Goal: Task Accomplishment & Management: Complete application form

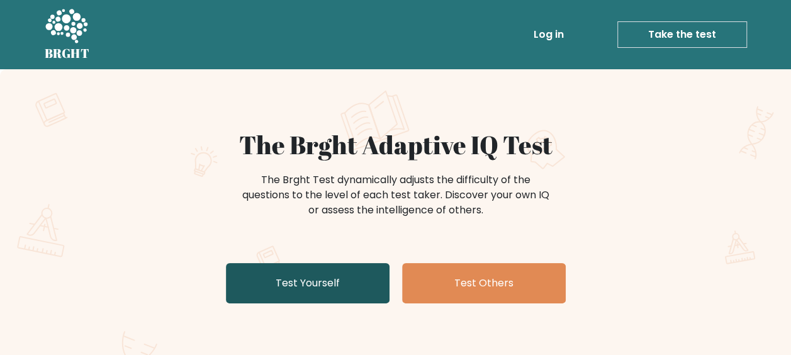
click at [324, 286] on link "Test Yourself" at bounding box center [308, 283] width 164 height 40
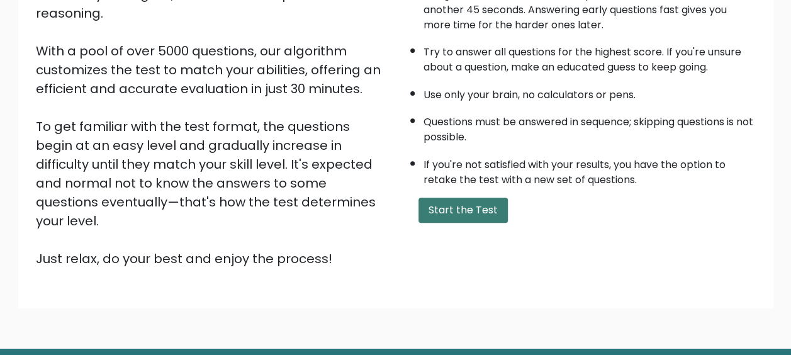
scroll to position [63, 0]
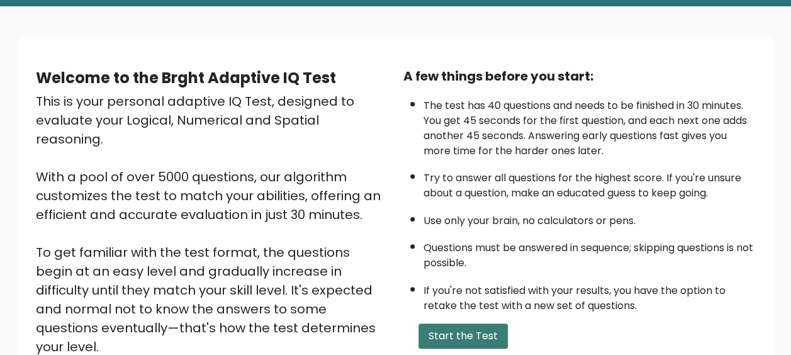
click at [480, 329] on button "Start the Test" at bounding box center [463, 336] width 89 height 25
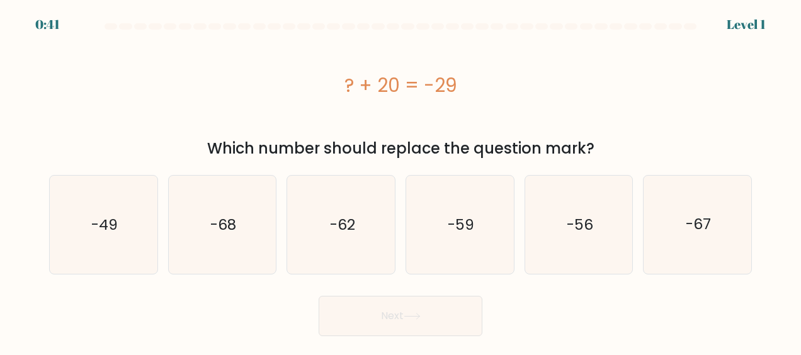
drag, startPoint x: 300, startPoint y: 141, endPoint x: 517, endPoint y: 138, distance: 217.8
click at [517, 138] on div "Which number should replace the question mark?" at bounding box center [400, 148] width 687 height 23
drag, startPoint x: 517, startPoint y: 138, endPoint x: 438, endPoint y: 146, distance: 79.7
click at [438, 146] on div "Which number should replace the question mark?" at bounding box center [400, 148] width 687 height 23
click at [127, 225] on icon "-49" at bounding box center [103, 225] width 98 height 98
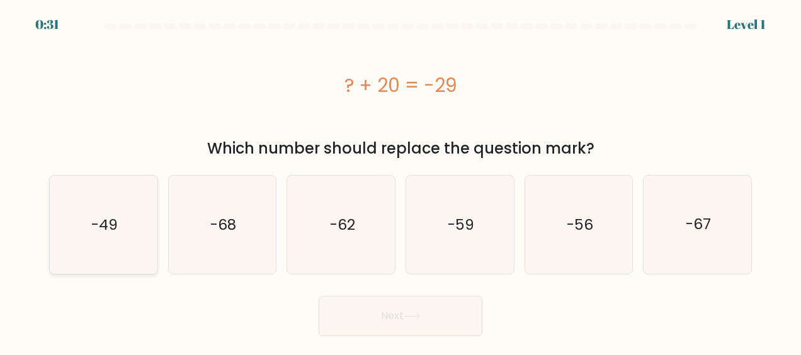
click at [400, 181] on input "a. -49" at bounding box center [400, 179] width 1 height 3
radio input "true"
click at [408, 313] on icon at bounding box center [412, 316] width 17 height 7
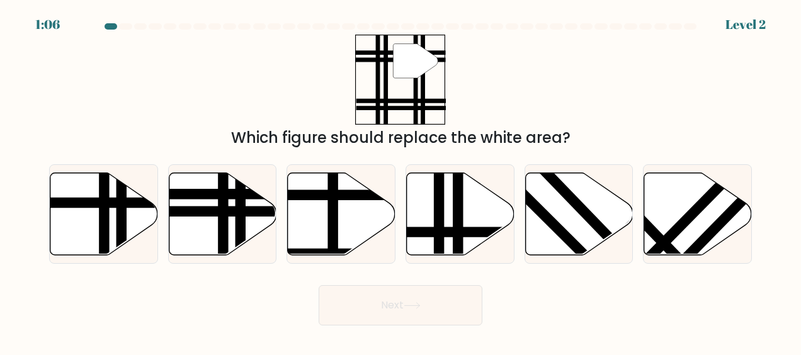
drag, startPoint x: 449, startPoint y: 144, endPoint x: 558, endPoint y: 141, distance: 108.9
click at [558, 141] on div "Which figure should replace the white area?" at bounding box center [400, 138] width 687 height 23
click at [268, 138] on div "Which figure should replace the white area?" at bounding box center [400, 138] width 687 height 23
click at [231, 211] on line at bounding box center [187, 211] width 217 height 0
click at [400, 181] on input "b." at bounding box center [400, 179] width 1 height 3
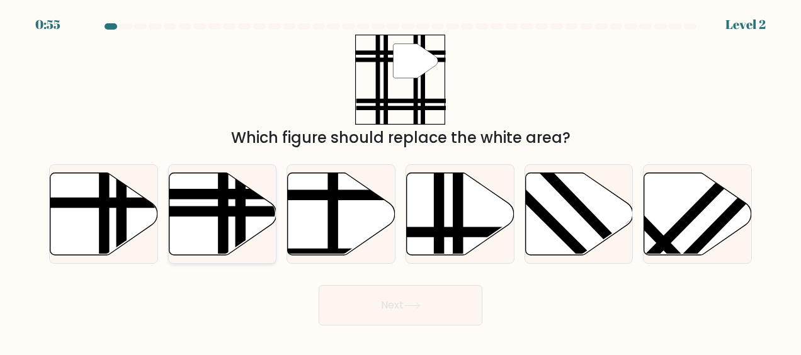
radio input "true"
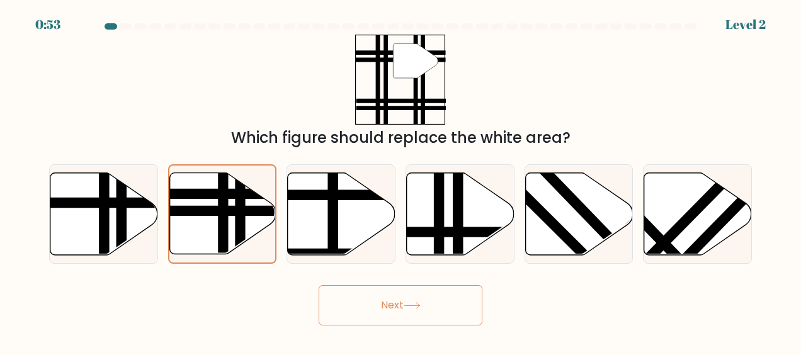
click at [436, 290] on button "Next" at bounding box center [401, 305] width 164 height 40
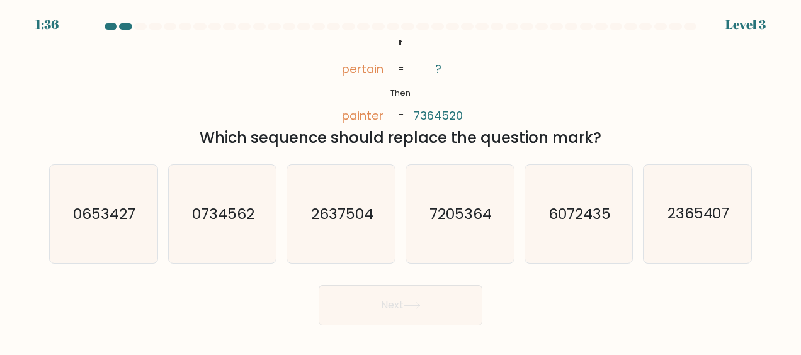
drag, startPoint x: 365, startPoint y: 133, endPoint x: 637, endPoint y: 130, distance: 272.0
click at [637, 130] on div "Which sequence should replace the question mark?" at bounding box center [400, 138] width 687 height 23
drag, startPoint x: 637, startPoint y: 130, endPoint x: 549, endPoint y: 87, distance: 97.7
click at [549, 87] on div "@import url('https://fonts.googleapis.com/css?family=Abril+Fatface:400,100,100i…" at bounding box center [401, 92] width 718 height 115
click at [718, 220] on text "2365407" at bounding box center [698, 214] width 62 height 20
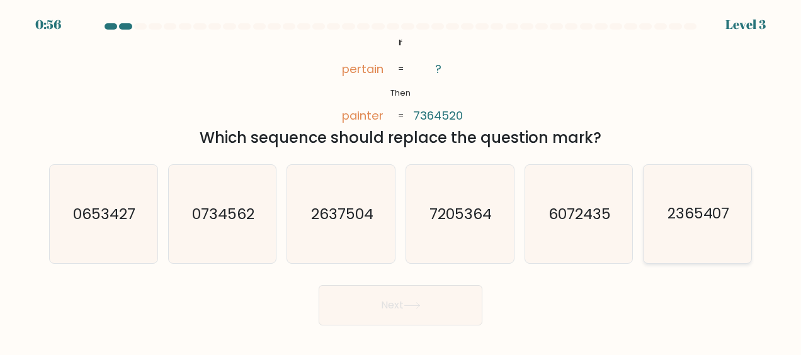
click at [401, 181] on input "f. 2365407" at bounding box center [400, 179] width 1 height 3
radio input "true"
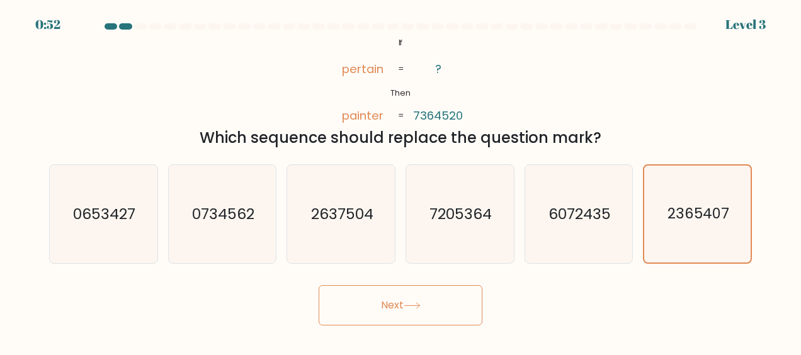
click at [475, 308] on button "Next" at bounding box center [401, 305] width 164 height 40
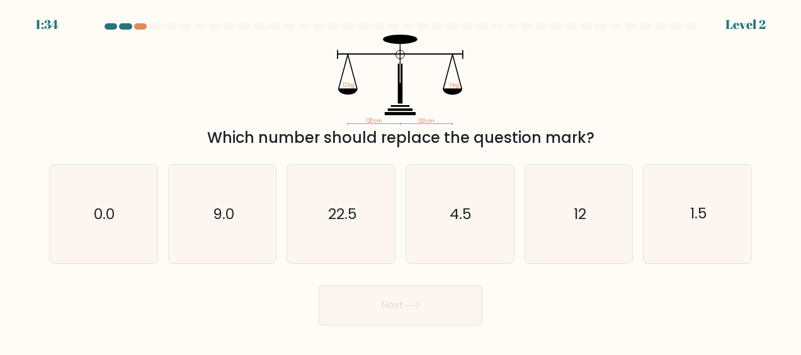
drag, startPoint x: 319, startPoint y: 130, endPoint x: 517, endPoint y: 131, distance: 197.7
click at [517, 131] on div "Which number should replace the question mark?" at bounding box center [400, 138] width 687 height 23
drag, startPoint x: 517, startPoint y: 131, endPoint x: 544, endPoint y: 143, distance: 29.6
click at [544, 143] on div "Which number should replace the question mark?" at bounding box center [400, 138] width 687 height 23
click at [577, 206] on text "12" at bounding box center [579, 214] width 13 height 20
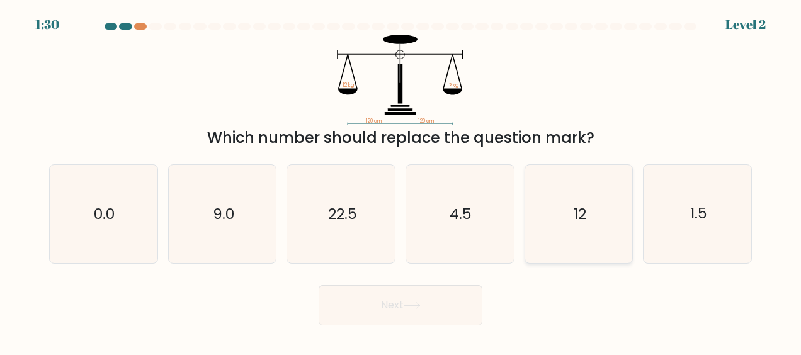
click at [401, 181] on input "e. 12" at bounding box center [400, 179] width 1 height 3
radio input "true"
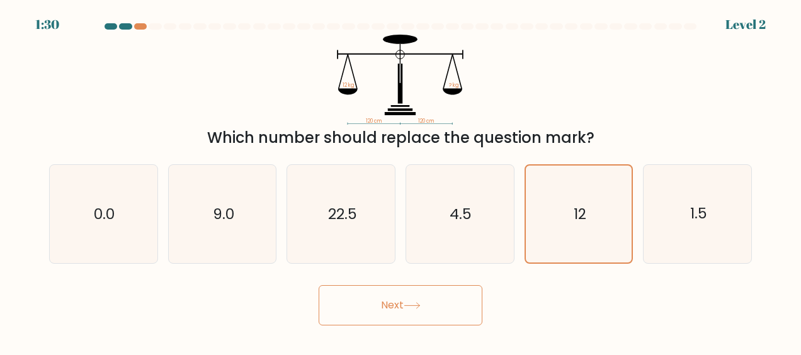
click at [459, 302] on button "Next" at bounding box center [401, 305] width 164 height 40
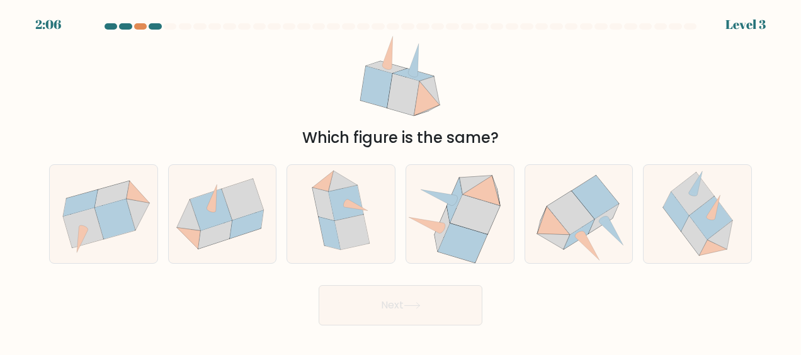
drag, startPoint x: 443, startPoint y: 140, endPoint x: 487, endPoint y: 137, distance: 43.5
click at [487, 137] on div "Which figure is the same?" at bounding box center [400, 138] width 687 height 23
drag, startPoint x: 487, startPoint y: 137, endPoint x: 427, endPoint y: 152, distance: 61.1
click at [409, 133] on div "Which figure is the same?" at bounding box center [400, 138] width 687 height 23
click at [610, 244] on icon at bounding box center [579, 215] width 108 height 98
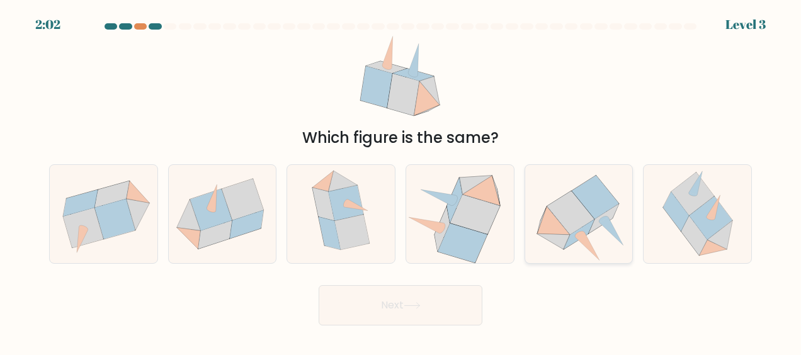
click at [401, 181] on input "e." at bounding box center [400, 179] width 1 height 3
radio input "true"
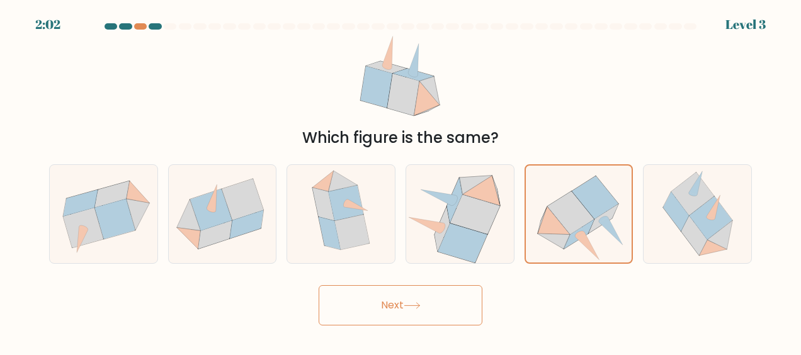
click at [424, 307] on button "Next" at bounding box center [401, 305] width 164 height 40
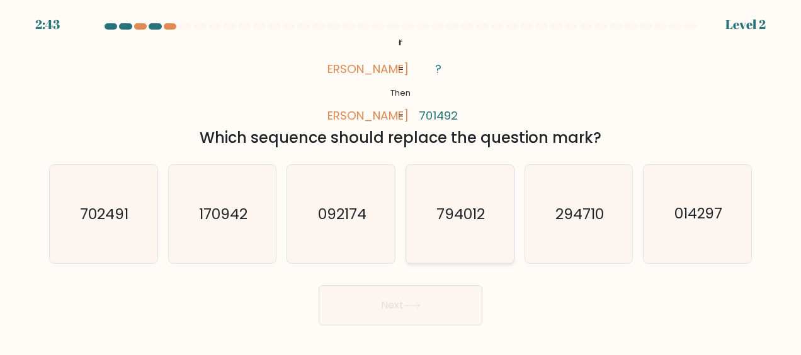
click at [454, 229] on icon "794012" at bounding box center [459, 214] width 98 height 98
click at [401, 181] on input "d. 794012" at bounding box center [400, 179] width 1 height 3
radio input "true"
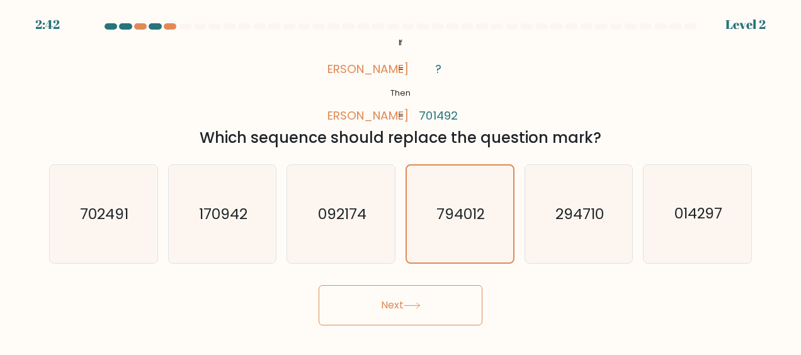
click at [446, 276] on form "If ?" at bounding box center [400, 174] width 801 height 302
click at [443, 312] on button "Next" at bounding box center [401, 305] width 164 height 40
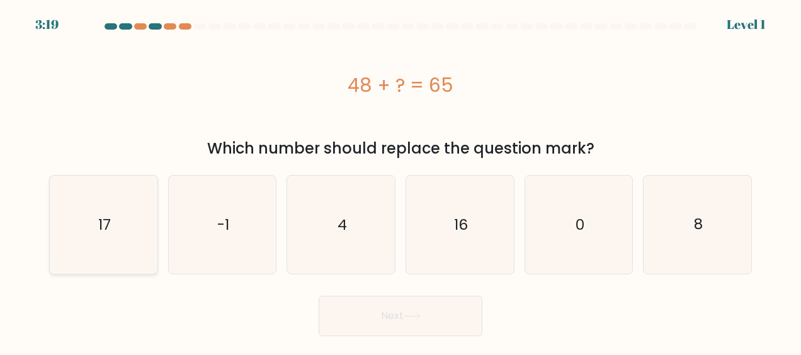
click at [111, 227] on icon "17" at bounding box center [103, 225] width 98 height 98
click at [400, 181] on input "a. 17" at bounding box center [400, 179] width 1 height 3
radio input "true"
click at [400, 327] on button "Next" at bounding box center [401, 316] width 164 height 40
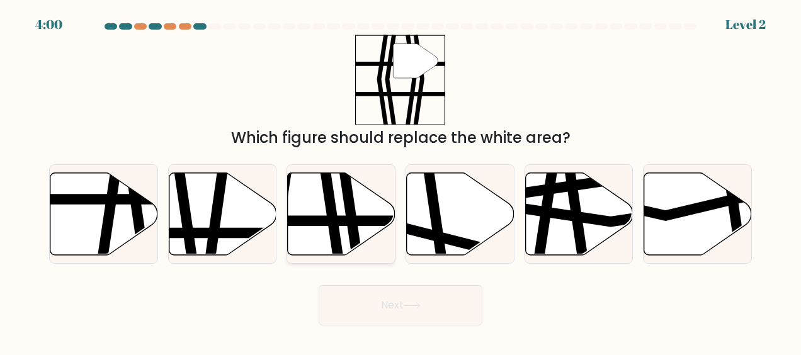
click at [347, 218] on icon at bounding box center [350, 260] width 16 height 217
click at [400, 181] on input "c." at bounding box center [400, 179] width 1 height 3
radio input "true"
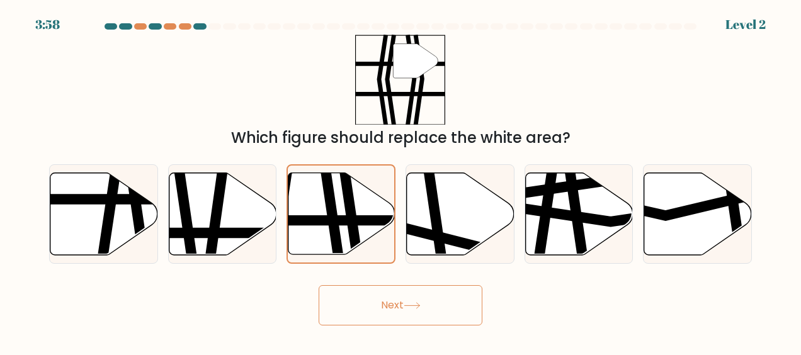
click at [387, 301] on button "Next" at bounding box center [401, 305] width 164 height 40
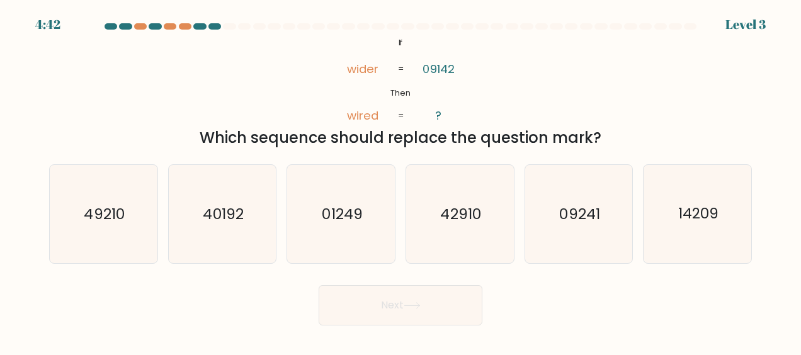
drag, startPoint x: 288, startPoint y: 142, endPoint x: 550, endPoint y: 143, distance: 262.5
click at [550, 143] on div "Which sequence should replace the question mark?" at bounding box center [400, 138] width 687 height 23
drag, startPoint x: 550, startPoint y: 143, endPoint x: 429, endPoint y: 135, distance: 121.8
click at [429, 135] on div "Which sequence should replace the question mark?" at bounding box center [400, 138] width 687 height 23
click at [516, 84] on div "@import url('https://fonts.googleapis.com/css?family=Abril+Fatface:400,100,100i…" at bounding box center [401, 92] width 718 height 115
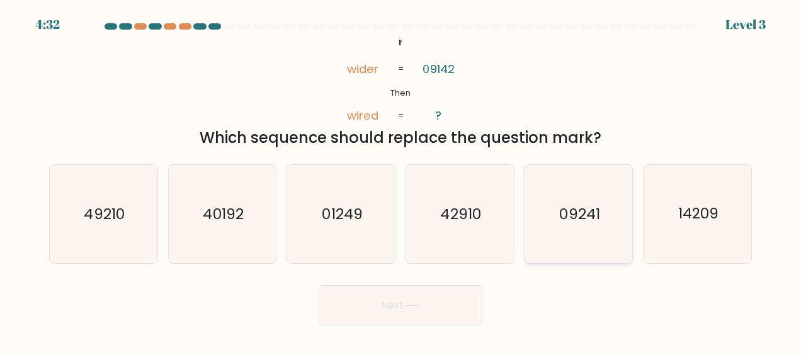
click at [601, 231] on icon "09241" at bounding box center [578, 214] width 98 height 98
click at [401, 181] on input "e. 09241" at bounding box center [400, 179] width 1 height 3
radio input "true"
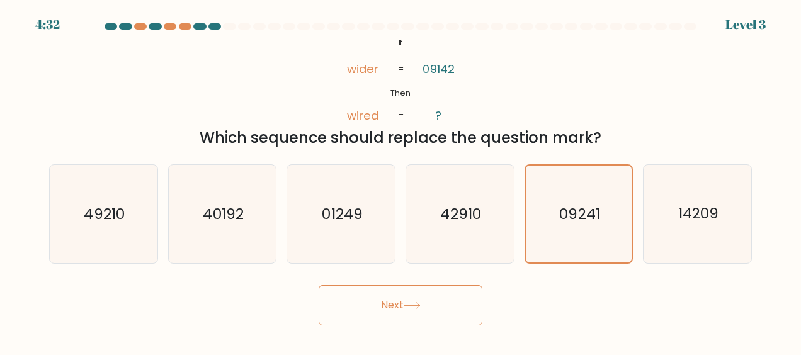
click at [440, 317] on button "Next" at bounding box center [401, 305] width 164 height 40
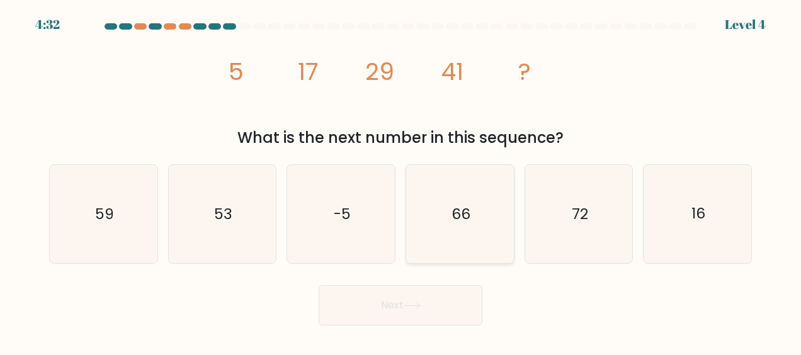
click at [456, 220] on text "66" at bounding box center [460, 214] width 19 height 20
click at [401, 181] on input "d. 66" at bounding box center [400, 179] width 1 height 3
radio input "true"
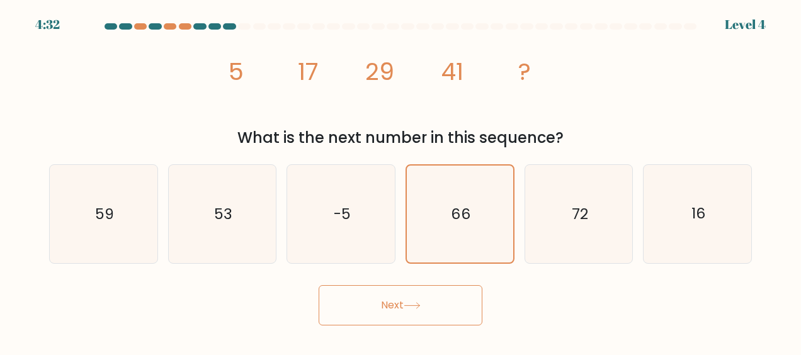
click at [420, 297] on button "Next" at bounding box center [401, 305] width 164 height 40
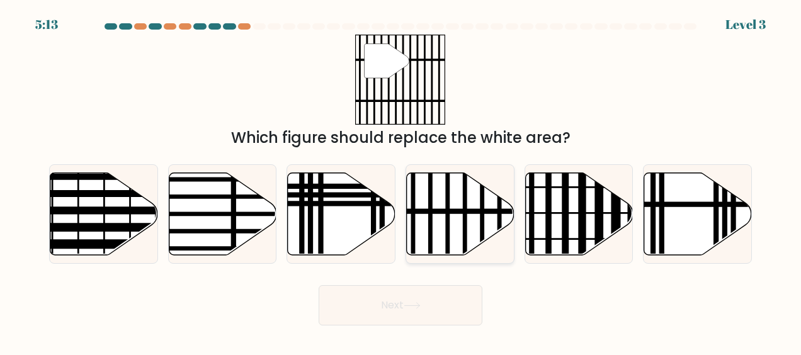
click at [441, 217] on icon at bounding box center [461, 213] width 108 height 82
click at [401, 181] on input "d." at bounding box center [400, 179] width 1 height 3
radio input "true"
click at [421, 312] on button "Next" at bounding box center [401, 305] width 164 height 40
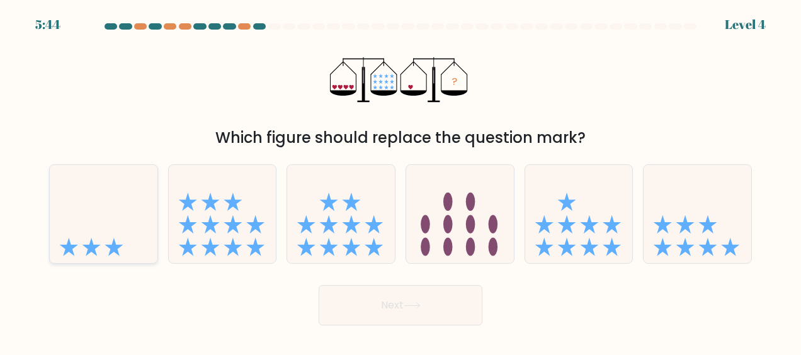
click at [123, 225] on icon at bounding box center [104, 214] width 108 height 89
click at [400, 181] on input "a." at bounding box center [400, 179] width 1 height 3
radio input "true"
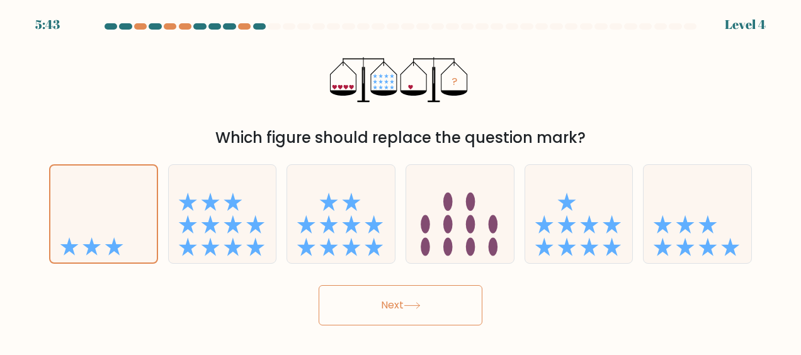
click at [443, 307] on button "Next" at bounding box center [401, 305] width 164 height 40
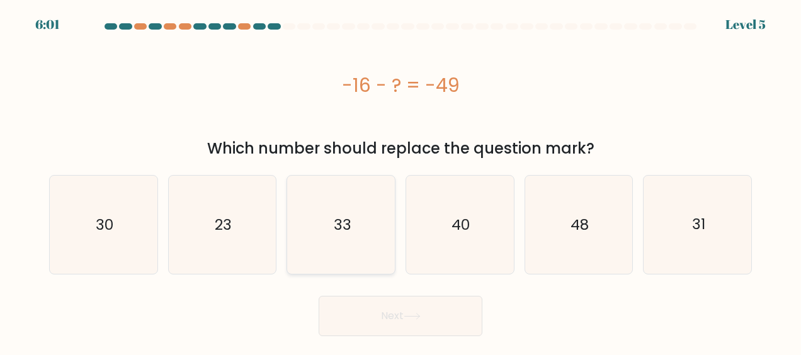
click at [358, 262] on icon "33" at bounding box center [341, 225] width 98 height 98
click at [400, 181] on input "c. 33" at bounding box center [400, 179] width 1 height 3
radio input "true"
click at [399, 313] on button "Next" at bounding box center [401, 316] width 164 height 40
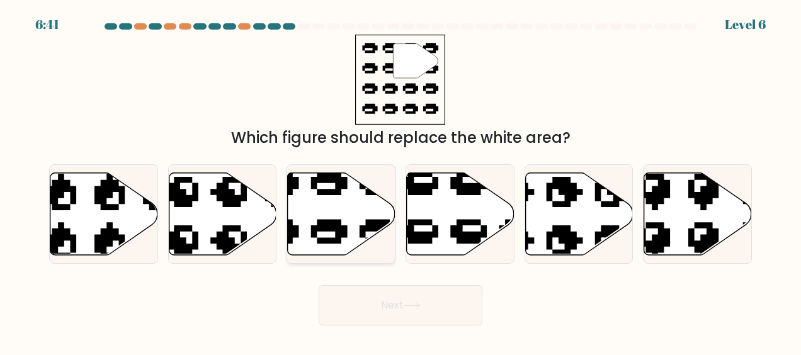
click at [344, 232] on icon at bounding box center [304, 256] width 183 height 171
click at [400, 181] on input "c." at bounding box center [400, 179] width 1 height 3
radio input "true"
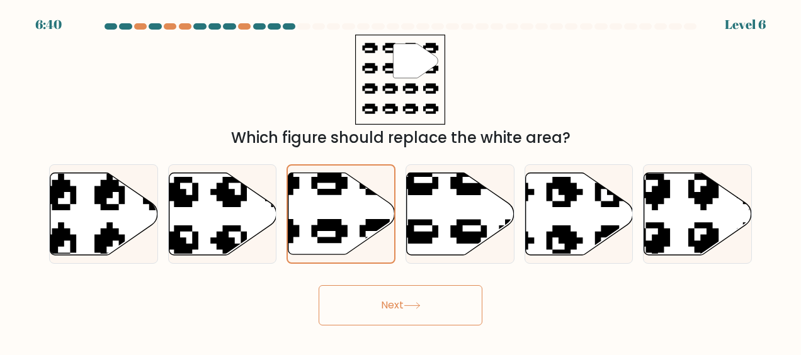
click at [448, 305] on button "Next" at bounding box center [401, 305] width 164 height 40
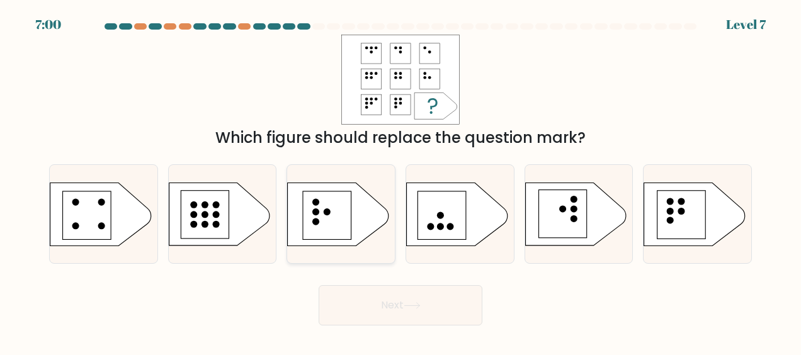
click at [327, 214] on circle at bounding box center [327, 211] width 7 height 7
click at [400, 181] on input "c." at bounding box center [400, 179] width 1 height 3
radio input "true"
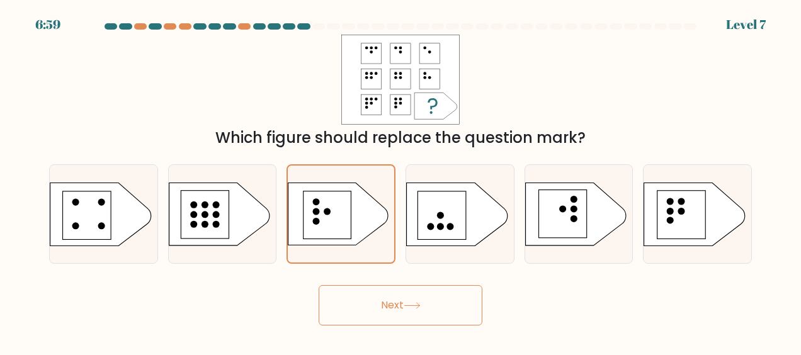
click at [417, 274] on form "a." at bounding box center [400, 174] width 801 height 302
click at [421, 301] on button "Next" at bounding box center [401, 305] width 164 height 40
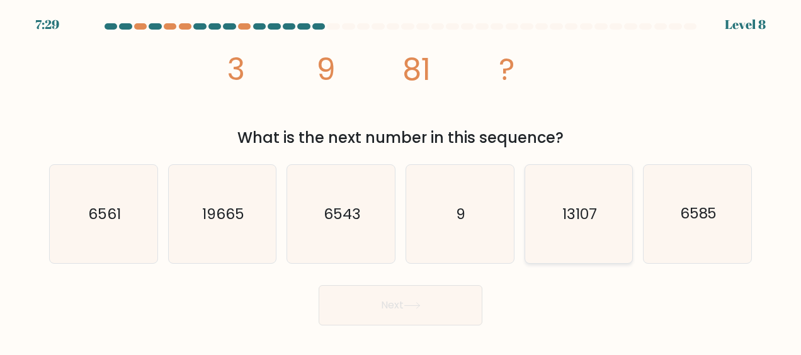
click at [565, 239] on icon "13107" at bounding box center [578, 214] width 98 height 98
click at [401, 181] on input "e. 13107" at bounding box center [400, 179] width 1 height 3
radio input "true"
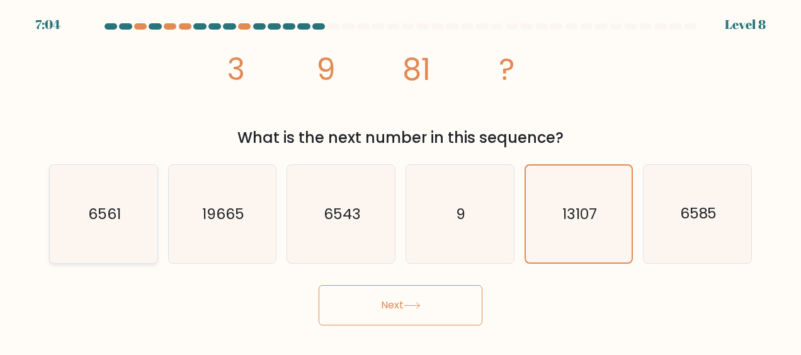
click at [106, 228] on icon "6561" at bounding box center [103, 214] width 98 height 98
click at [400, 181] on input "a. 6561" at bounding box center [400, 179] width 1 height 3
radio input "true"
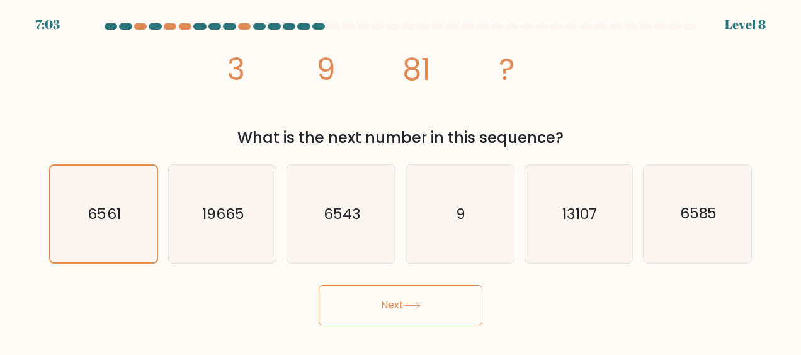
click at [379, 312] on button "Next" at bounding box center [401, 305] width 164 height 40
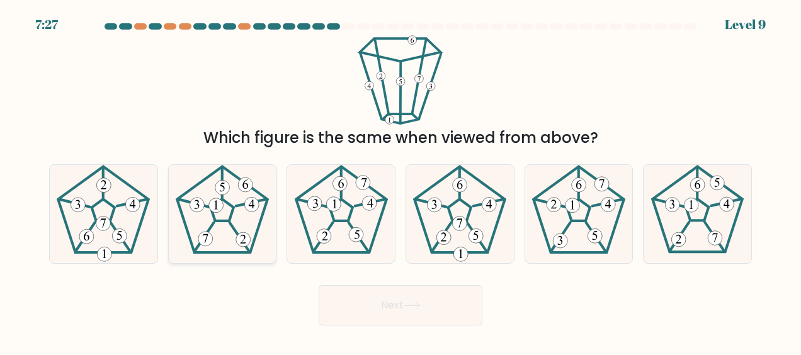
click at [240, 230] on icon at bounding box center [222, 214] width 98 height 98
click at [400, 181] on input "b." at bounding box center [400, 179] width 1 height 3
radio input "true"
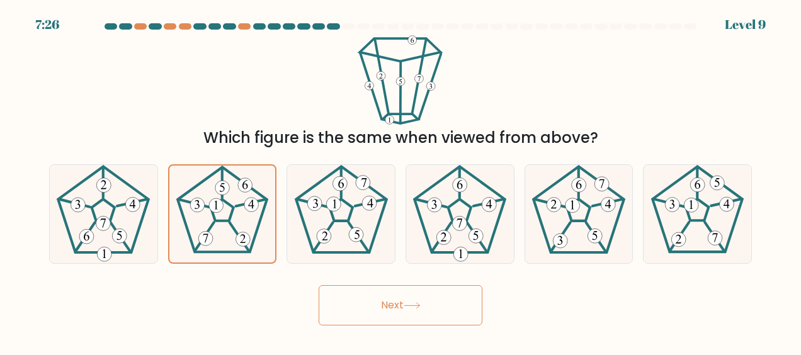
click at [452, 298] on button "Next" at bounding box center [401, 305] width 164 height 40
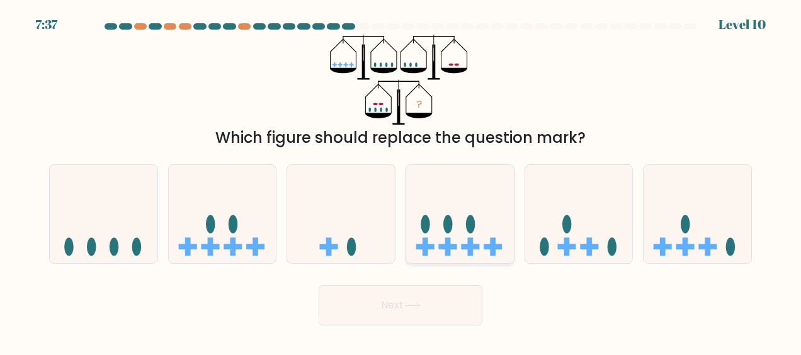
click at [477, 227] on icon at bounding box center [460, 214] width 108 height 89
click at [401, 181] on input "d." at bounding box center [400, 179] width 1 height 3
radio input "true"
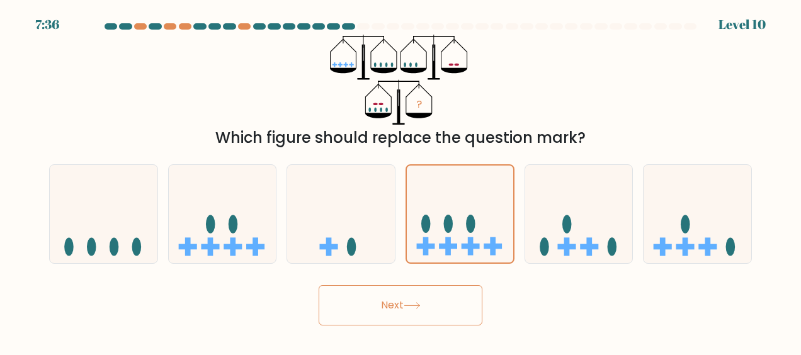
click at [458, 305] on button "Next" at bounding box center [401, 305] width 164 height 40
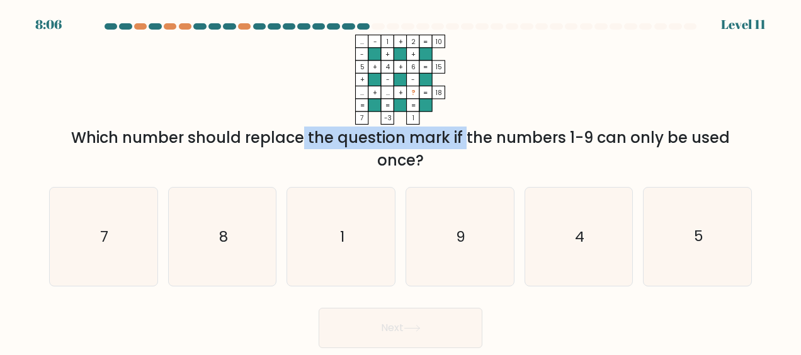
drag, startPoint x: 262, startPoint y: 138, endPoint x: 368, endPoint y: 145, distance: 106.0
click at [368, 145] on div "Which number should replace the question mark if the numbers 1-9 can only be us…" at bounding box center [400, 149] width 687 height 45
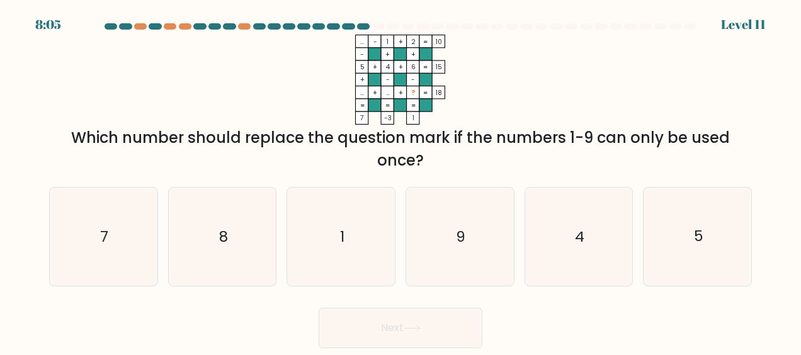
drag, startPoint x: 368, startPoint y: 145, endPoint x: 497, endPoint y: 166, distance: 131.2
click at [497, 166] on div "Which number should replace the question mark if the numbers 1-9 can only be us…" at bounding box center [400, 149] width 687 height 45
click at [482, 201] on icon "9" at bounding box center [459, 237] width 98 height 98
click at [401, 181] on input "d. 9" at bounding box center [400, 179] width 1 height 3
radio input "true"
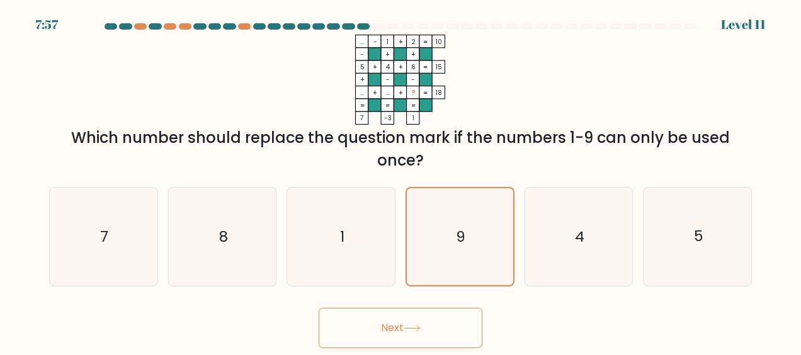
click at [458, 337] on button "Next" at bounding box center [401, 328] width 164 height 40
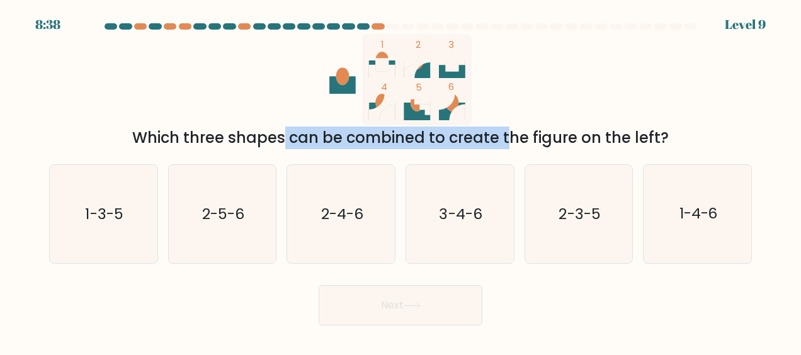
drag, startPoint x: 176, startPoint y: 138, endPoint x: 407, endPoint y: 132, distance: 231.1
click at [407, 132] on div "Which three shapes can be combined to create the figure on the left?" at bounding box center [400, 138] width 687 height 23
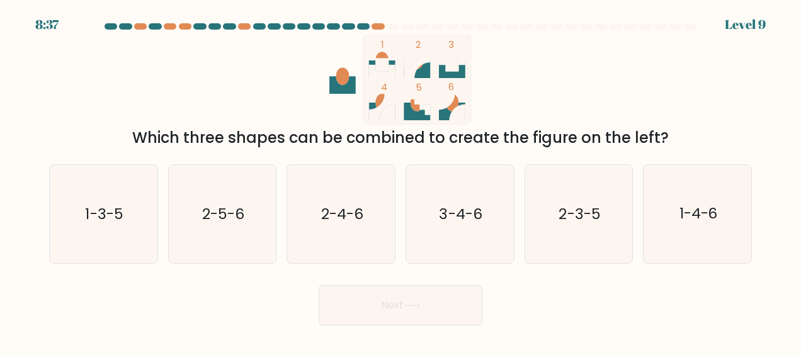
drag, startPoint x: 407, startPoint y: 132, endPoint x: 513, endPoint y: 135, distance: 105.8
click at [513, 135] on div "Which three shapes can be combined to create the figure on the left?" at bounding box center [400, 138] width 687 height 23
click at [679, 220] on icon "1-4-6" at bounding box center [697, 214] width 98 height 98
click at [401, 181] on input "f. 1-4-6" at bounding box center [400, 179] width 1 height 3
radio input "true"
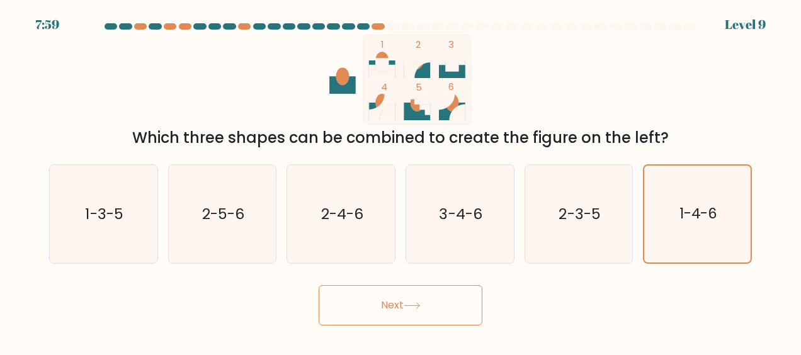
click at [417, 295] on button "Next" at bounding box center [401, 305] width 164 height 40
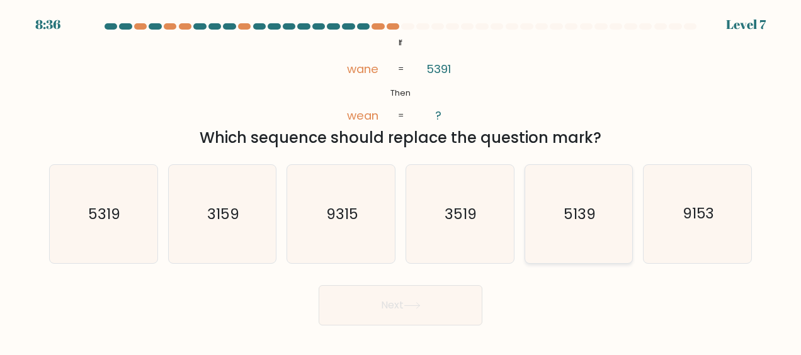
click at [573, 230] on icon "5139" at bounding box center [578, 214] width 98 height 98
click at [401, 181] on input "e. 5139" at bounding box center [400, 179] width 1 height 3
radio input "true"
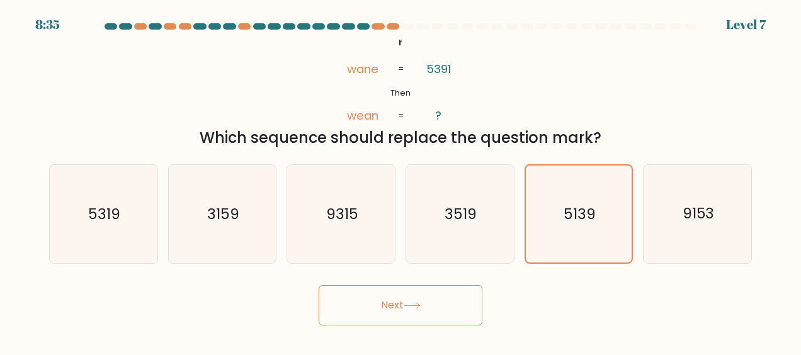
click at [452, 313] on button "Next" at bounding box center [401, 305] width 164 height 40
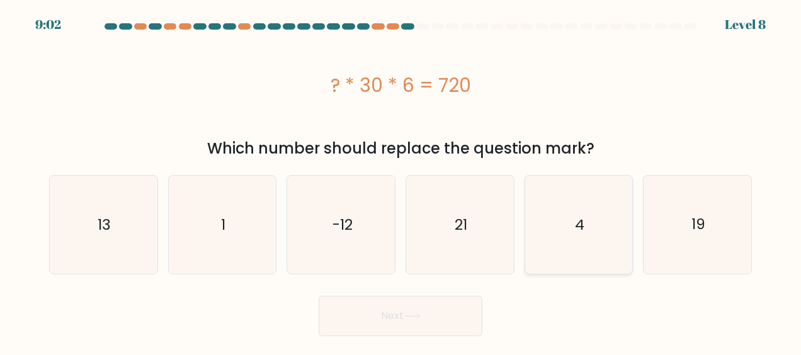
click at [597, 200] on icon "4" at bounding box center [578, 225] width 98 height 98
click at [401, 181] on input "e. 4" at bounding box center [400, 179] width 1 height 3
radio input "true"
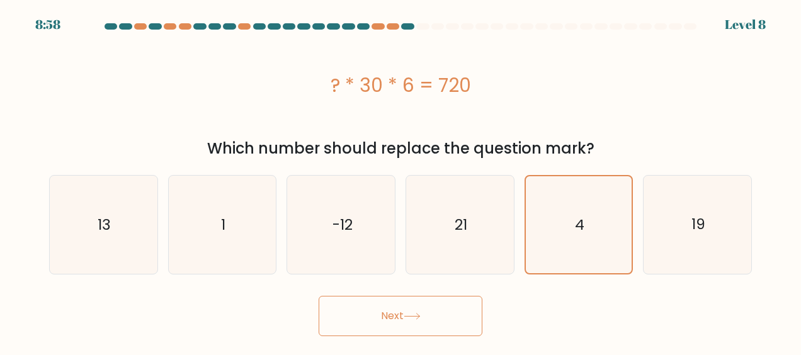
click at [436, 337] on body "8:58 Level 8 a." at bounding box center [400, 177] width 801 height 355
click at [436, 327] on button "Next" at bounding box center [401, 316] width 164 height 40
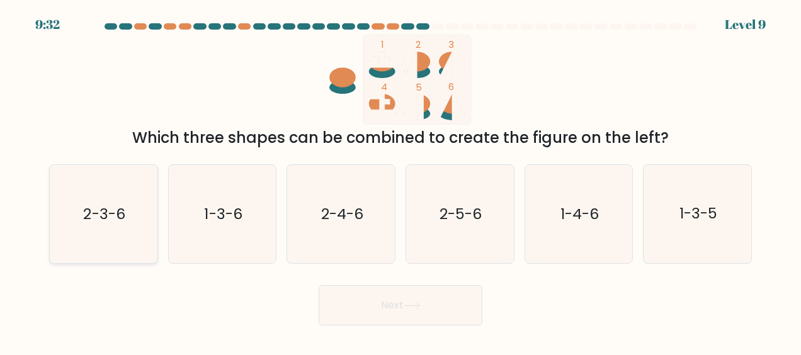
click at [94, 222] on text "2-3-6" at bounding box center [105, 214] width 42 height 20
click at [400, 181] on input "a. 2-3-6" at bounding box center [400, 179] width 1 height 3
radio input "true"
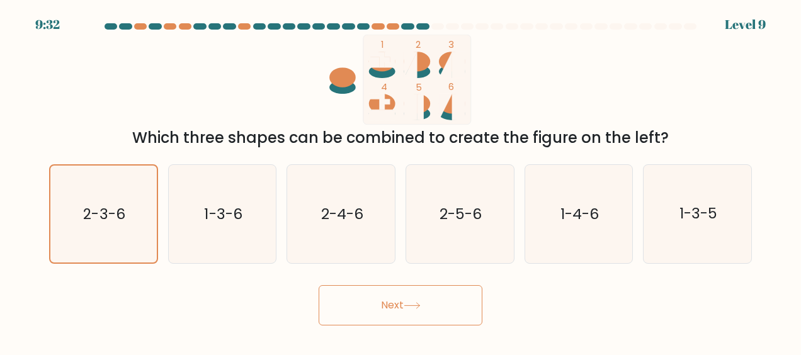
click at [433, 310] on button "Next" at bounding box center [401, 305] width 164 height 40
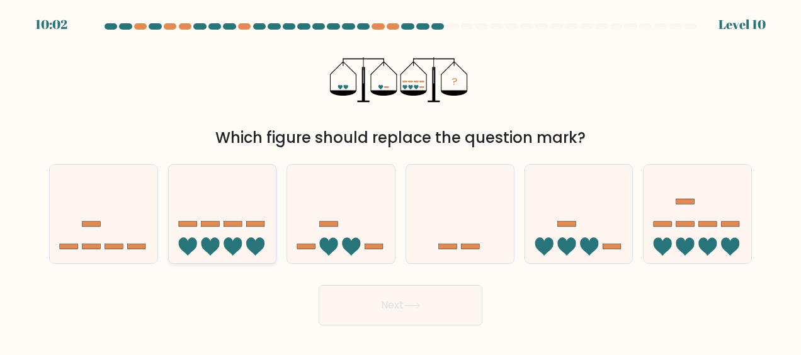
click at [246, 242] on icon at bounding box center [223, 214] width 108 height 89
click at [400, 181] on input "b." at bounding box center [400, 179] width 1 height 3
radio input "true"
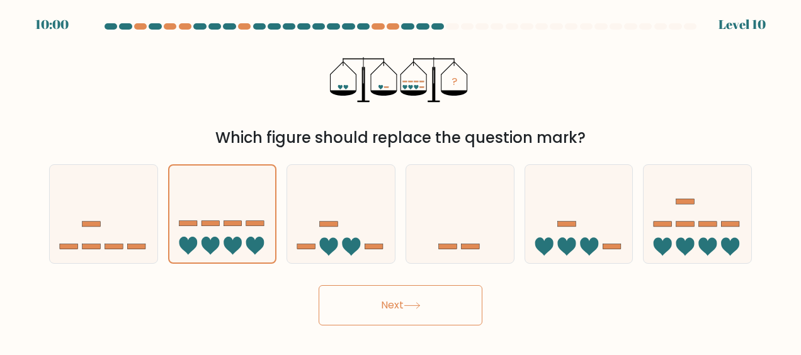
click at [394, 298] on button "Next" at bounding box center [401, 305] width 164 height 40
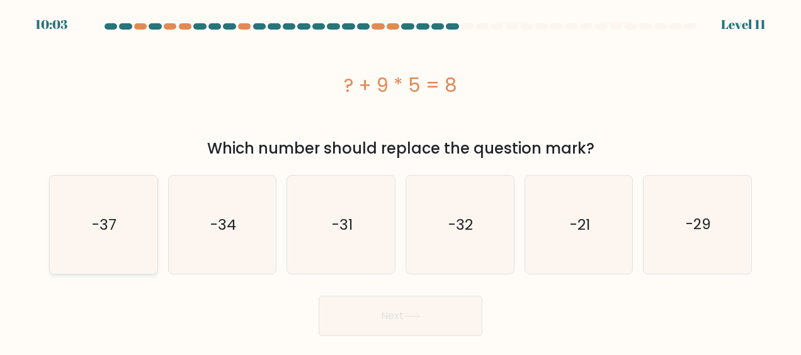
click at [108, 212] on icon "-37" at bounding box center [103, 225] width 98 height 98
click at [400, 181] on input "a. -37" at bounding box center [400, 179] width 1 height 3
radio input "true"
click at [379, 313] on button "Next" at bounding box center [401, 316] width 164 height 40
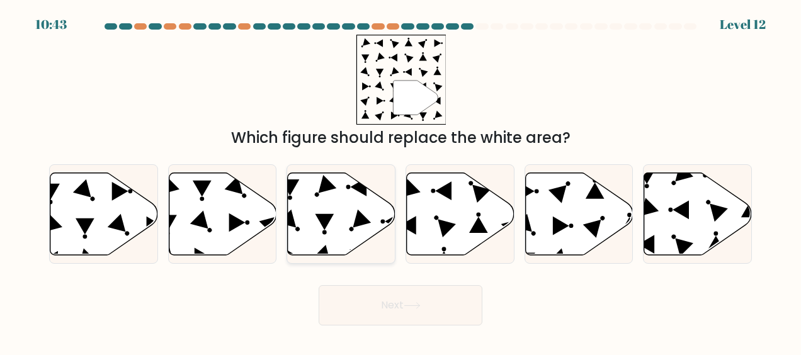
click at [325, 210] on icon at bounding box center [342, 213] width 108 height 82
click at [400, 181] on input "c." at bounding box center [400, 179] width 1 height 3
radio input "true"
click at [421, 307] on icon at bounding box center [412, 305] width 17 height 7
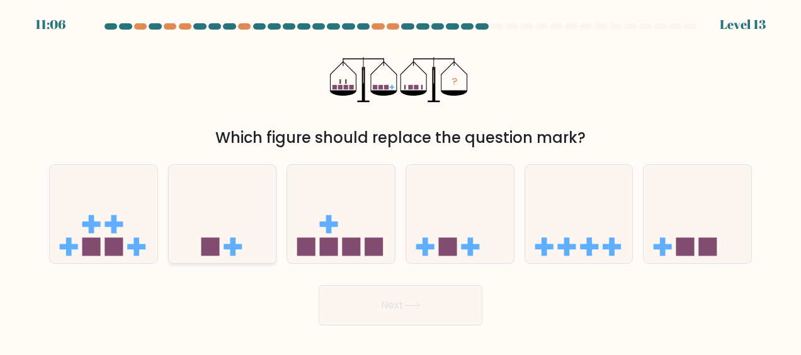
click at [204, 221] on icon at bounding box center [223, 214] width 108 height 89
click at [400, 181] on input "b." at bounding box center [400, 179] width 1 height 3
radio input "true"
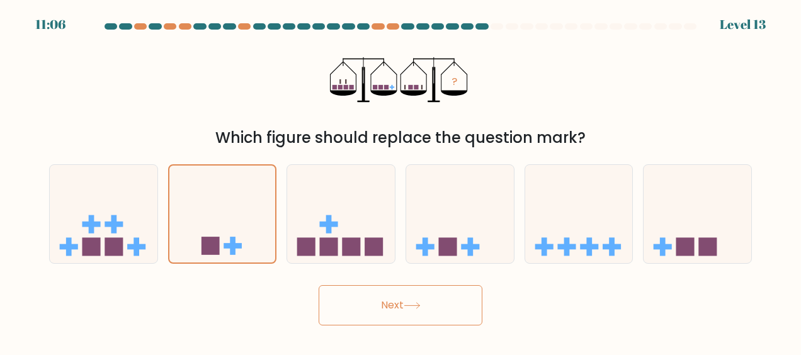
click at [376, 296] on button "Next" at bounding box center [401, 305] width 164 height 40
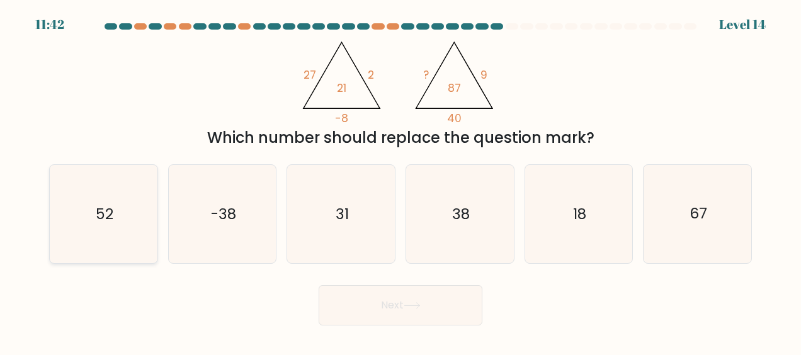
click at [78, 235] on icon "52" at bounding box center [103, 214] width 98 height 98
click at [400, 181] on input "a. 52" at bounding box center [400, 179] width 1 height 3
radio input "true"
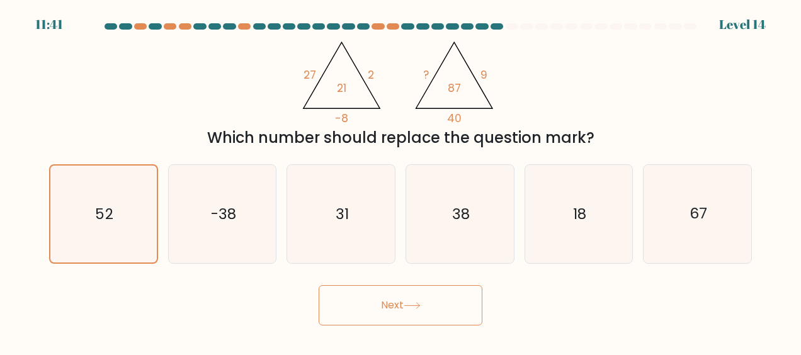
click at [404, 312] on button "Next" at bounding box center [401, 305] width 164 height 40
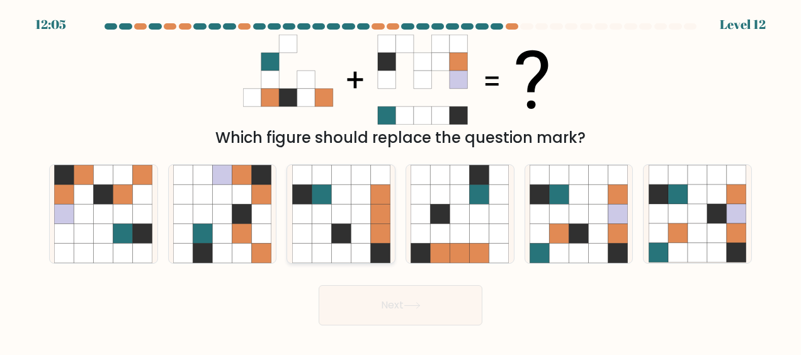
click at [341, 205] on icon at bounding box center [341, 215] width 20 height 20
click at [400, 181] on input "c." at bounding box center [400, 179] width 1 height 3
radio input "true"
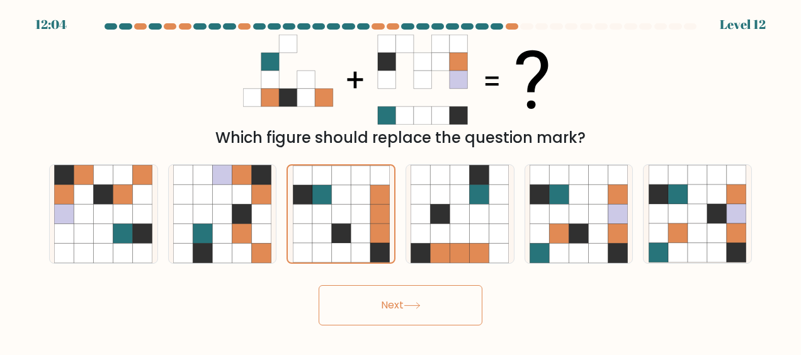
click at [463, 303] on button "Next" at bounding box center [401, 305] width 164 height 40
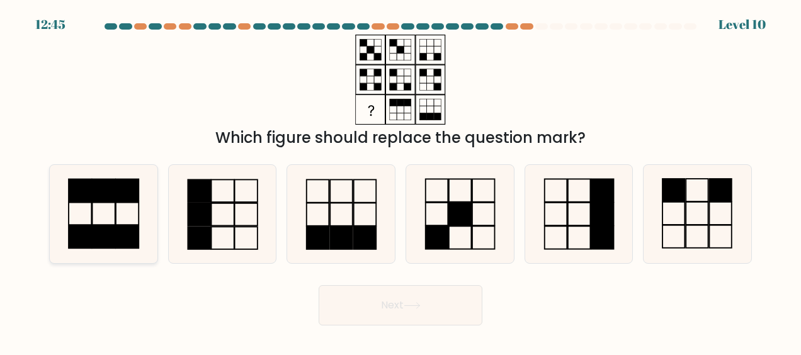
click at [107, 227] on rect at bounding box center [104, 237] width 23 height 23
click at [400, 181] on input "a." at bounding box center [400, 179] width 1 height 3
radio input "true"
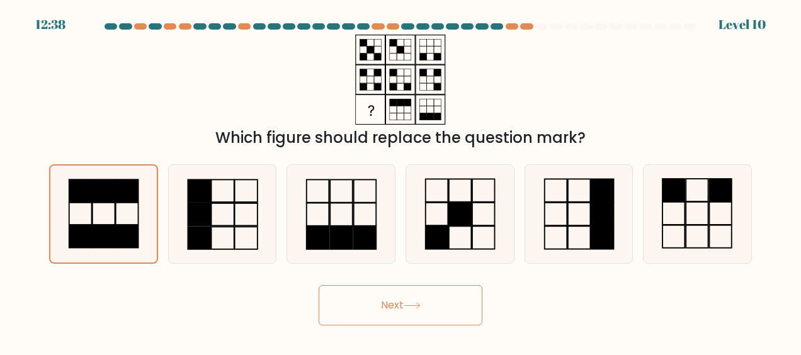
click at [388, 303] on button "Next" at bounding box center [401, 305] width 164 height 40
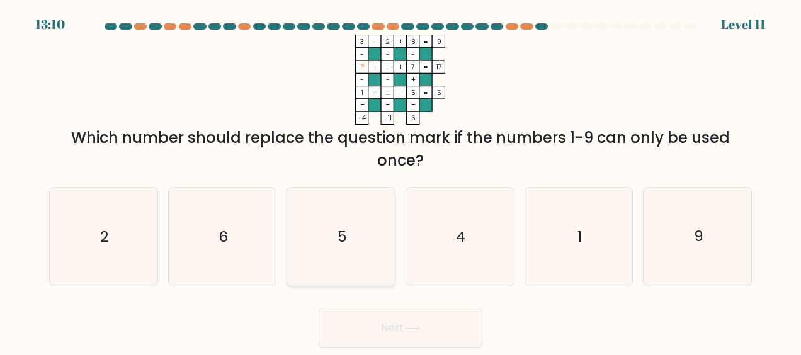
click at [333, 261] on icon "5" at bounding box center [341, 237] width 98 height 98
click at [400, 181] on input "c. 5" at bounding box center [400, 179] width 1 height 3
radio input "true"
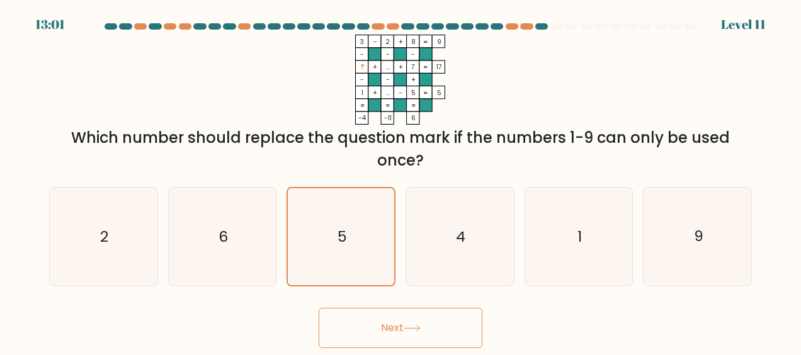
click at [444, 326] on button "Next" at bounding box center [401, 328] width 164 height 40
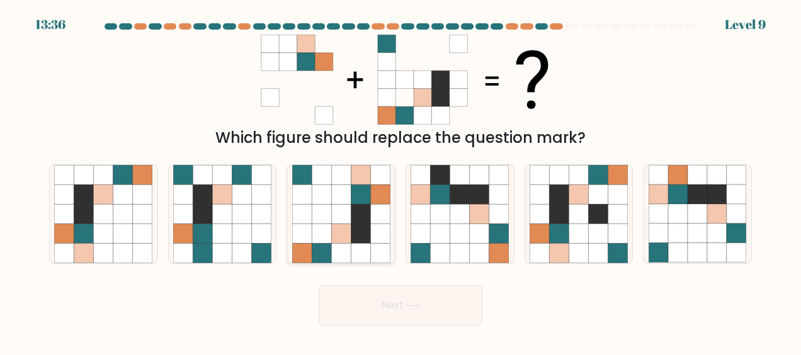
click at [360, 236] on icon at bounding box center [361, 234] width 20 height 20
click at [400, 181] on input "c." at bounding box center [400, 179] width 1 height 3
radio input "true"
click at [417, 315] on button "Next" at bounding box center [401, 305] width 164 height 40
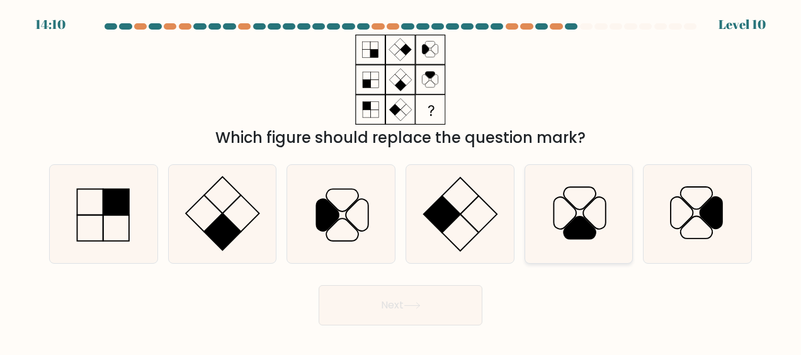
click at [582, 224] on icon at bounding box center [579, 228] width 32 height 23
click at [401, 181] on input "e." at bounding box center [400, 179] width 1 height 3
radio input "true"
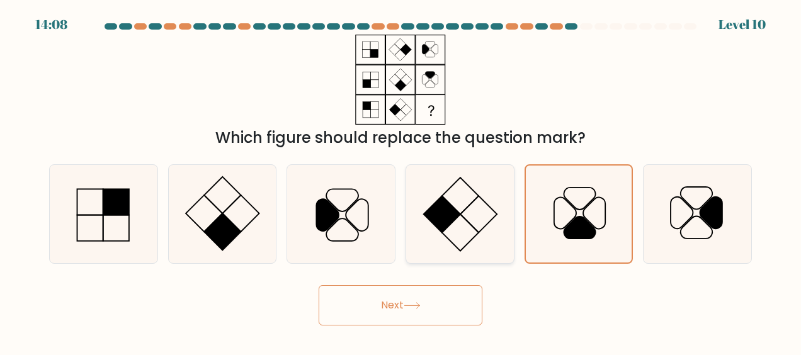
click at [463, 240] on icon at bounding box center [459, 214] width 98 height 98
click at [401, 181] on input "d." at bounding box center [400, 179] width 1 height 3
radio input "true"
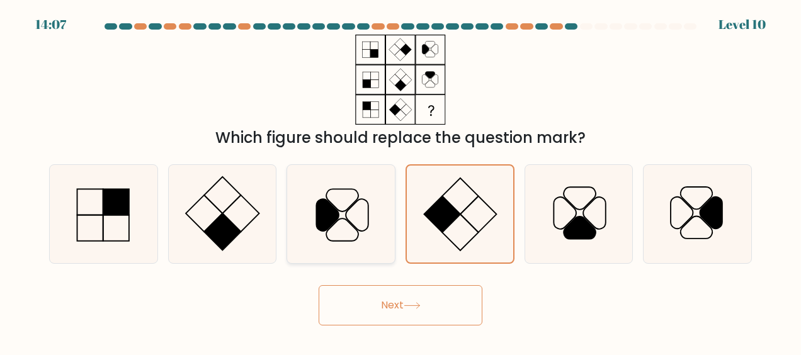
click at [359, 225] on icon at bounding box center [341, 214] width 98 height 98
click at [400, 181] on input "c." at bounding box center [400, 179] width 1 height 3
radio input "true"
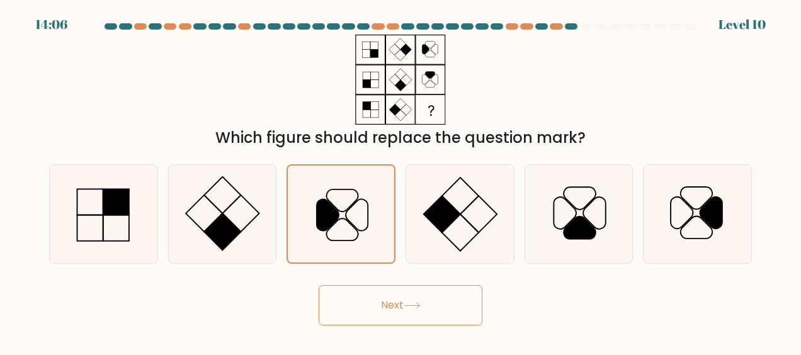
click at [396, 310] on button "Next" at bounding box center [401, 305] width 164 height 40
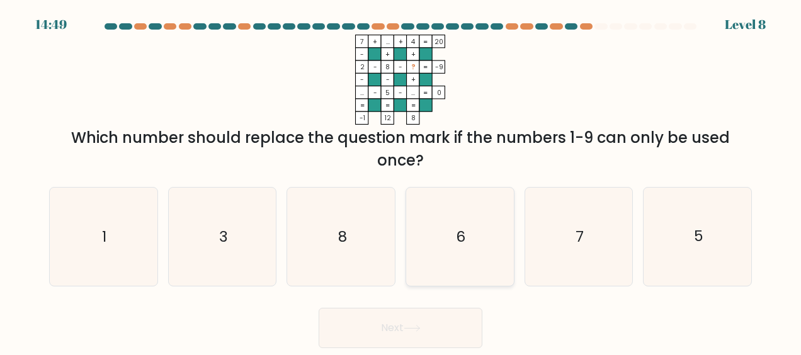
click at [460, 228] on text "6" at bounding box center [460, 237] width 9 height 20
click at [401, 181] on input "d. 6" at bounding box center [400, 179] width 1 height 3
radio input "true"
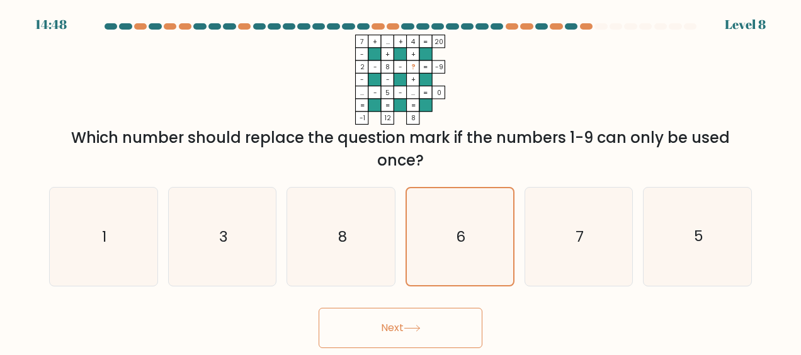
drag, startPoint x: 439, startPoint y: 301, endPoint x: 435, endPoint y: 312, distance: 11.9
click at [438, 304] on div "Next" at bounding box center [401, 325] width 718 height 47
click at [428, 330] on button "Next" at bounding box center [401, 328] width 164 height 40
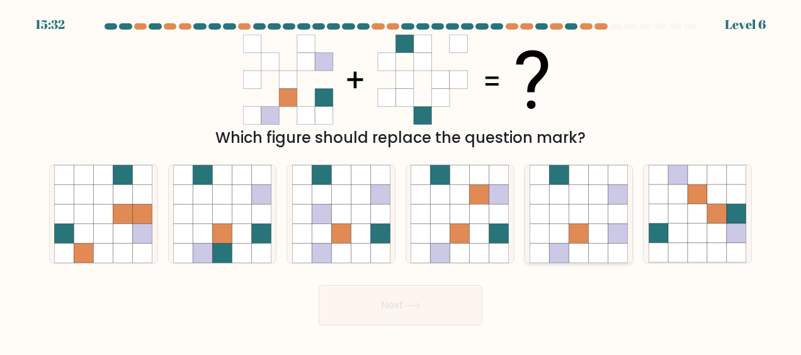
click at [536, 259] on icon at bounding box center [539, 254] width 20 height 20
click at [401, 181] on input "e." at bounding box center [400, 179] width 1 height 3
radio input "true"
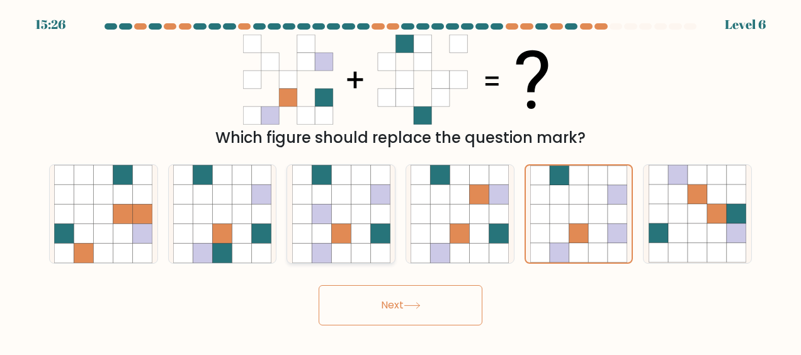
click at [332, 238] on icon at bounding box center [341, 234] width 20 height 20
click at [400, 181] on input "c." at bounding box center [400, 179] width 1 height 3
radio input "true"
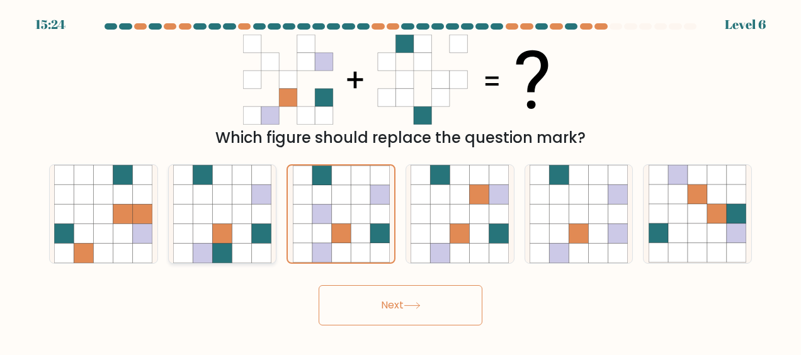
click at [228, 254] on icon at bounding box center [222, 254] width 20 height 20
click at [400, 181] on input "b." at bounding box center [400, 179] width 1 height 3
radio input "true"
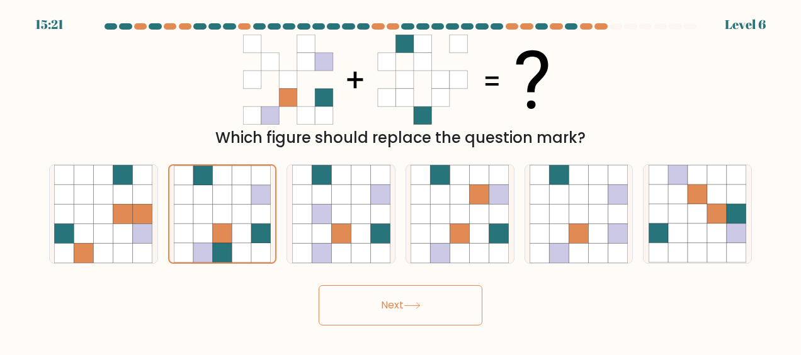
click at [377, 314] on button "Next" at bounding box center [401, 305] width 164 height 40
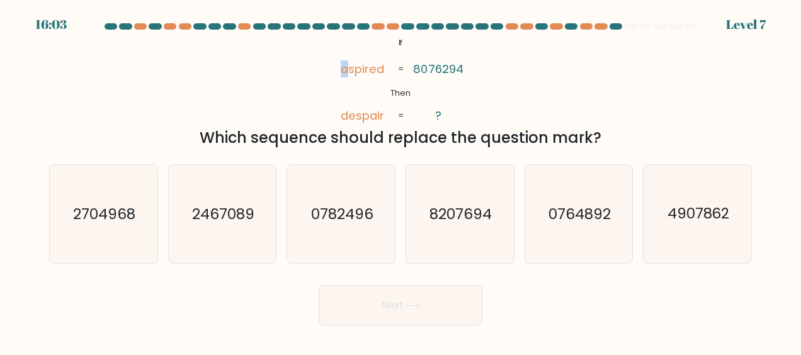
drag, startPoint x: 343, startPoint y: 72, endPoint x: 350, endPoint y: 72, distance: 6.9
click at [350, 72] on tspan "aspired" at bounding box center [362, 68] width 43 height 17
drag, startPoint x: 350, startPoint y: 72, endPoint x: 599, endPoint y: 72, distance: 249.3
click at [599, 72] on div "@import url('https://fonts.googleapis.com/css?family=Abril+Fatface:400,100,100i…" at bounding box center [401, 92] width 718 height 115
click at [694, 227] on icon "4907862" at bounding box center [697, 214] width 98 height 98
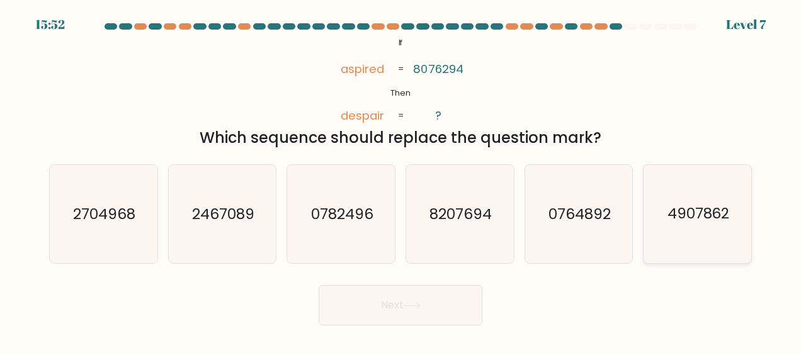
click at [401, 181] on input "f. 4907862" at bounding box center [400, 179] width 1 height 3
radio input "true"
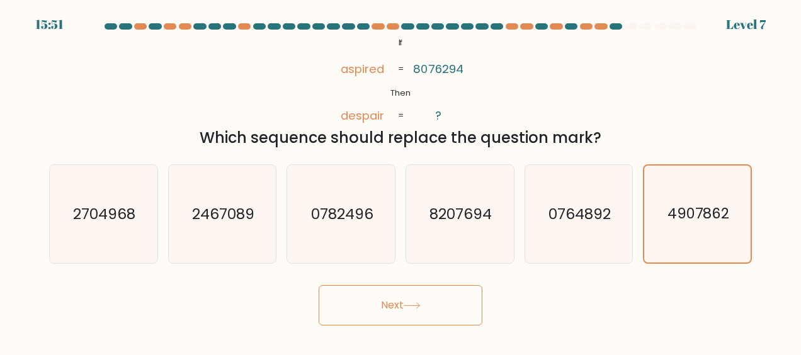
click at [438, 305] on button "Next" at bounding box center [401, 305] width 164 height 40
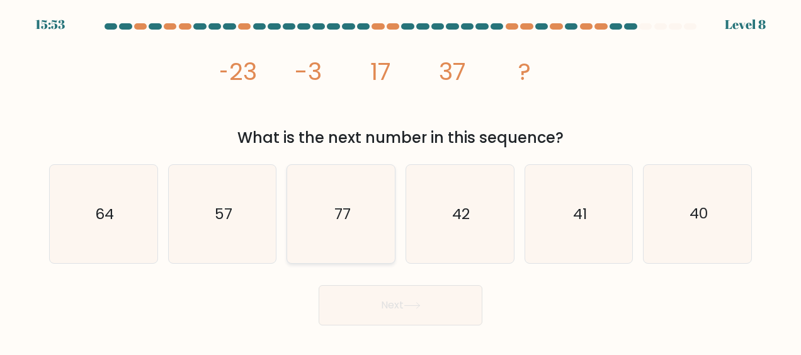
click at [362, 206] on icon "77" at bounding box center [341, 214] width 98 height 98
click at [400, 181] on input "c. 77" at bounding box center [400, 179] width 1 height 3
radio input "true"
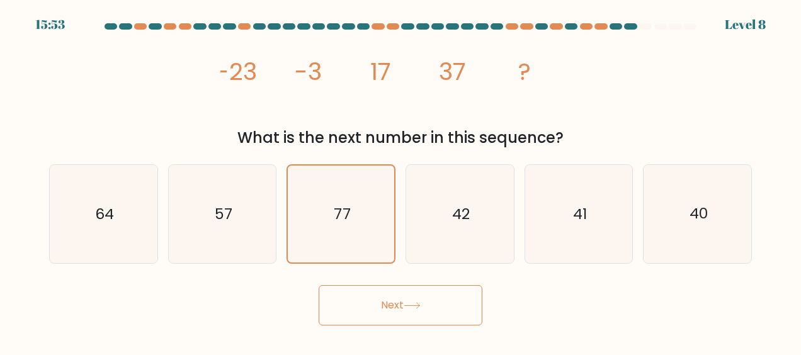
click at [382, 297] on button "Next" at bounding box center [401, 305] width 164 height 40
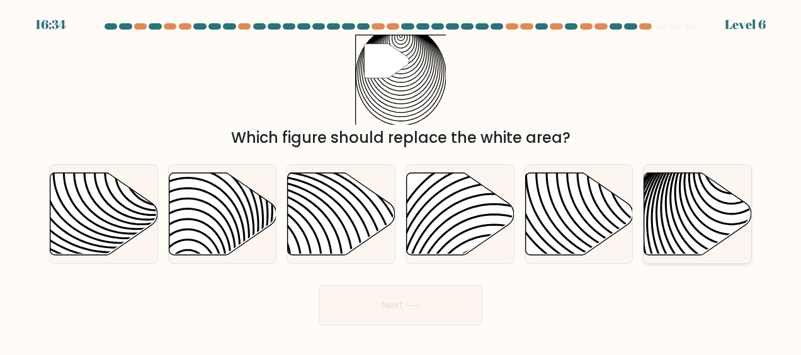
click at [687, 225] on icon at bounding box center [698, 213] width 108 height 82
click at [401, 181] on input "f." at bounding box center [400, 179] width 1 height 3
radio input "true"
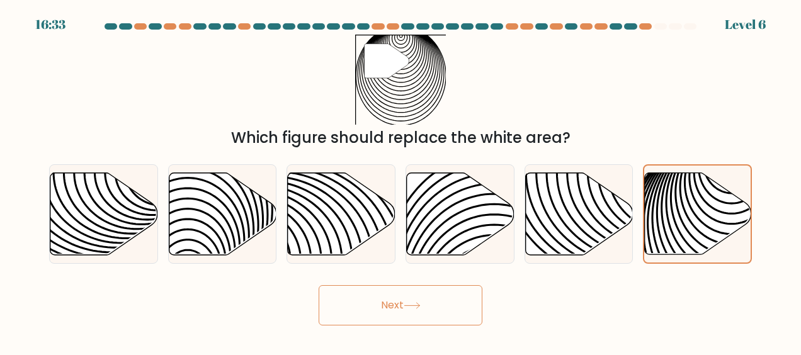
click at [425, 301] on button "Next" at bounding box center [401, 305] width 164 height 40
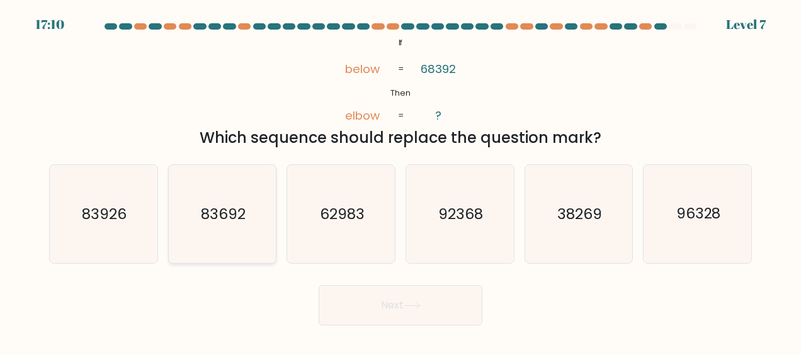
click at [234, 231] on icon "83692" at bounding box center [222, 214] width 98 height 98
click at [400, 181] on input "b. 83692" at bounding box center [400, 179] width 1 height 3
radio input "true"
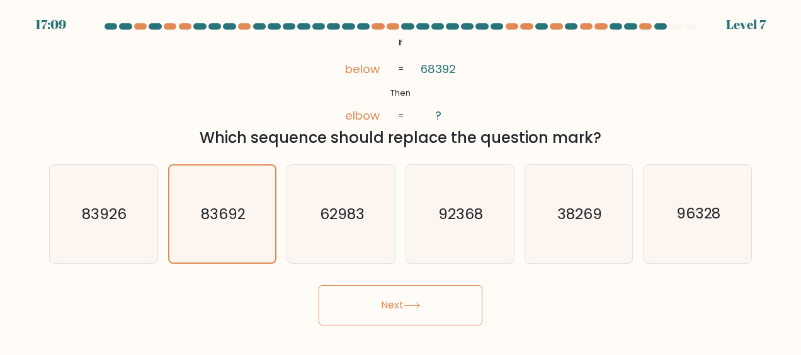
click at [393, 305] on button "Next" at bounding box center [401, 305] width 164 height 40
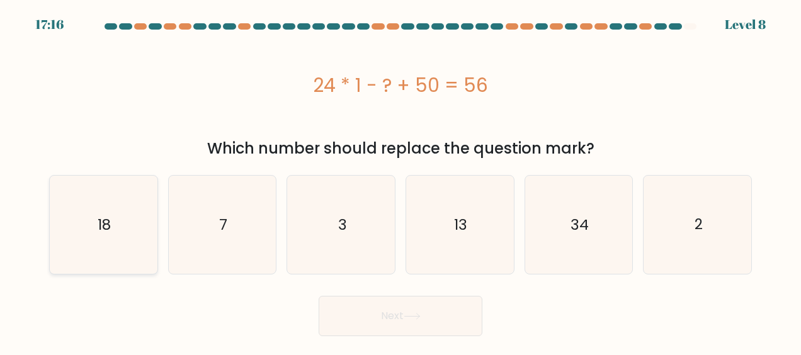
click at [58, 237] on icon "18" at bounding box center [103, 225] width 98 height 98
click at [400, 181] on input "a. 18" at bounding box center [400, 179] width 1 height 3
radio input "true"
click at [394, 322] on button "Next" at bounding box center [401, 316] width 164 height 40
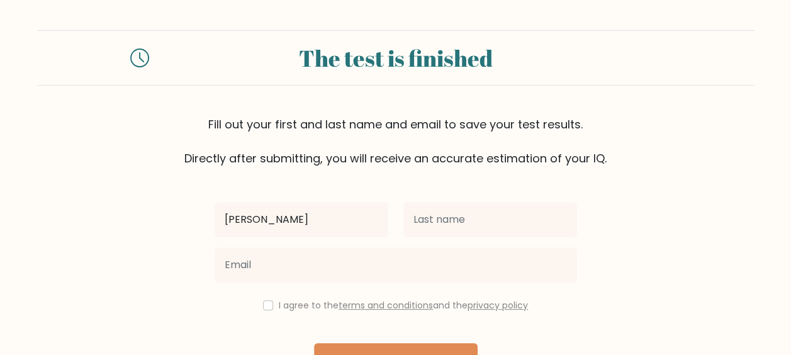
type input "Clyde F"
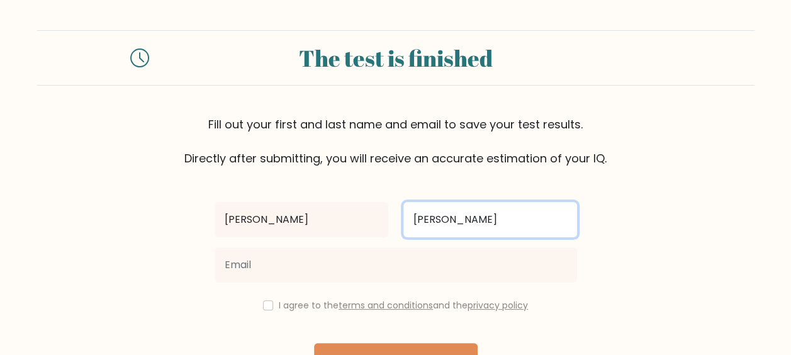
type input "Figuracion"
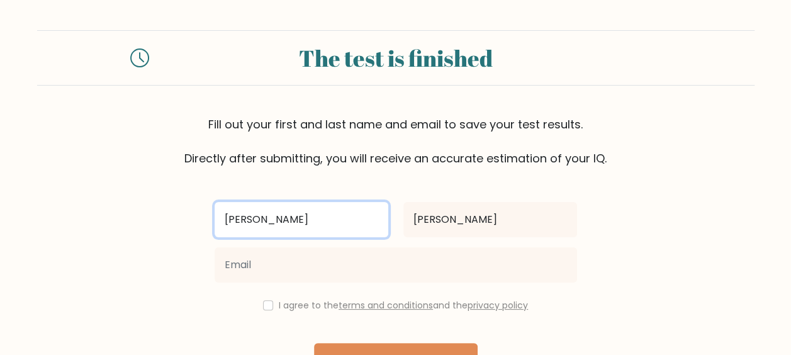
click at [323, 225] on input "Clyde F" at bounding box center [302, 219] width 174 height 35
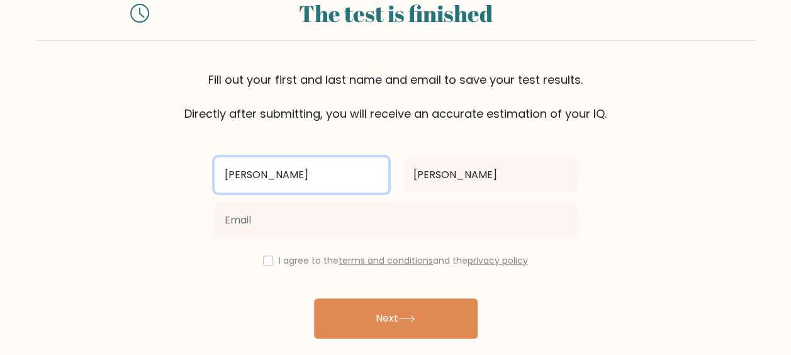
scroll to position [63, 0]
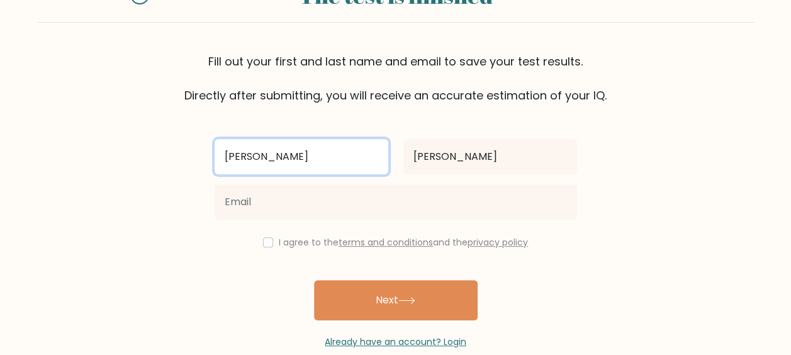
type input "Clyde"
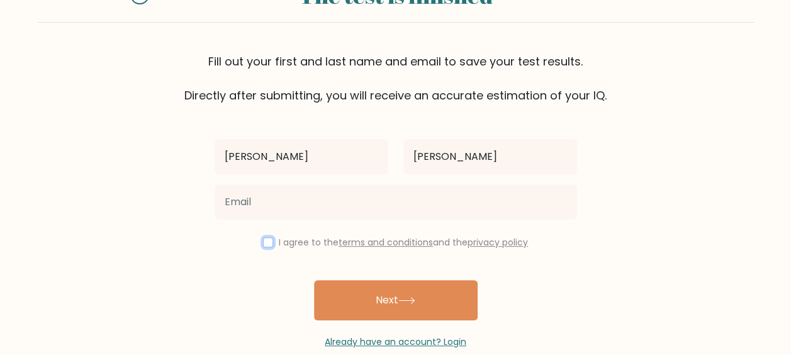
click at [268, 242] on input "checkbox" at bounding box center [268, 242] width 10 height 10
checkbox input "true"
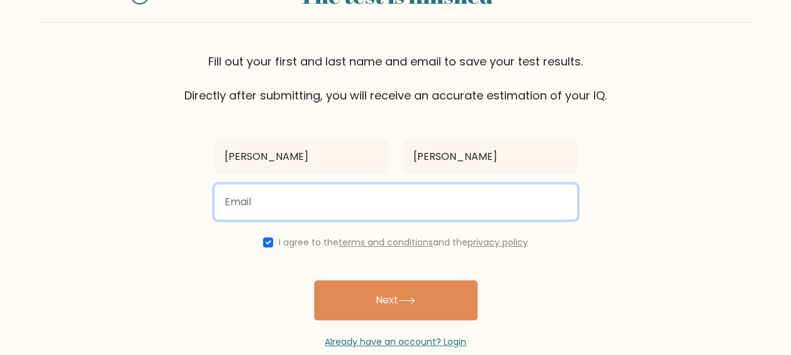
click at [282, 217] on input "email" at bounding box center [396, 201] width 363 height 35
type input "clydefiguracion02@gmail.com"
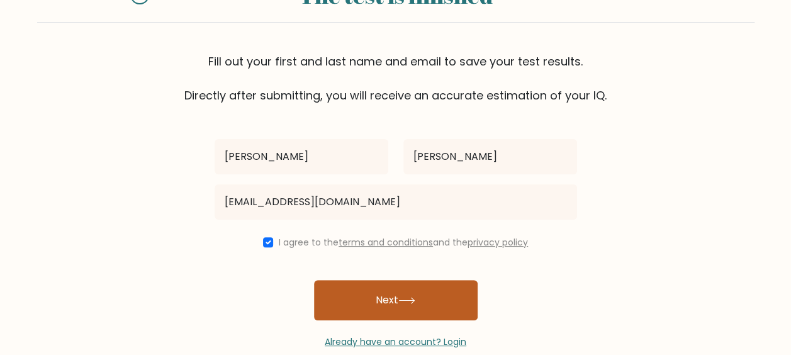
click at [403, 300] on icon at bounding box center [406, 301] width 15 height 6
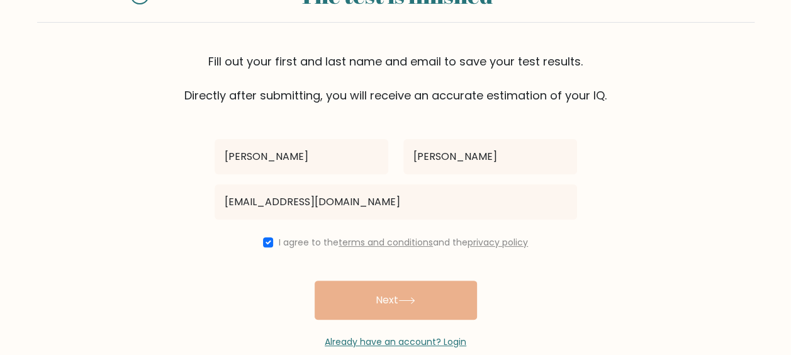
scroll to position [0, 0]
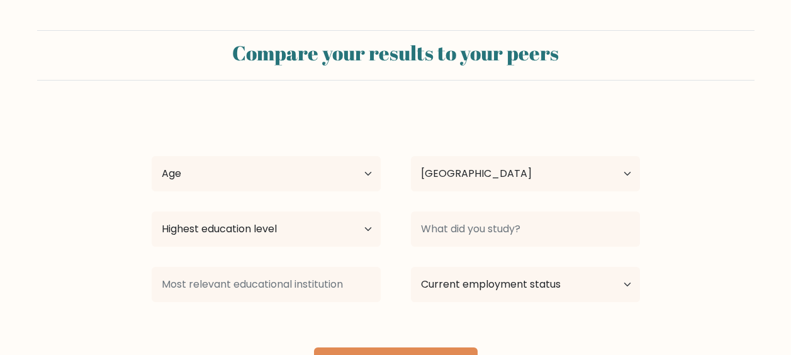
select select "PH"
click at [427, 44] on h2 "Compare your results to your peers" at bounding box center [396, 53] width 703 height 24
drag, startPoint x: 429, startPoint y: 44, endPoint x: 356, endPoint y: 101, distance: 92.8
click at [356, 101] on form "Compare your results to your peers Clyde Figuracion Age Under 18 years old 18-2…" at bounding box center [395, 209] width 791 height 358
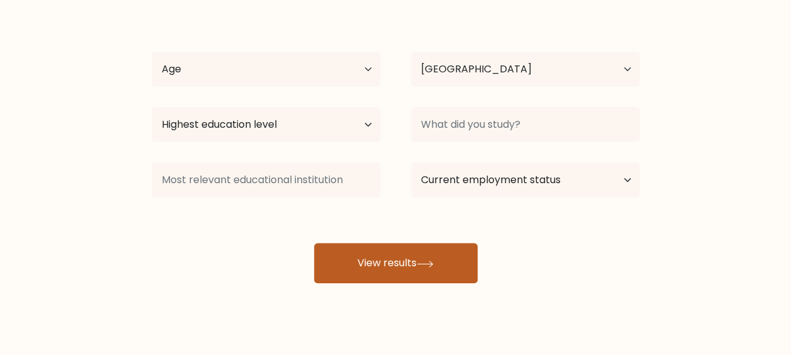
scroll to position [122, 0]
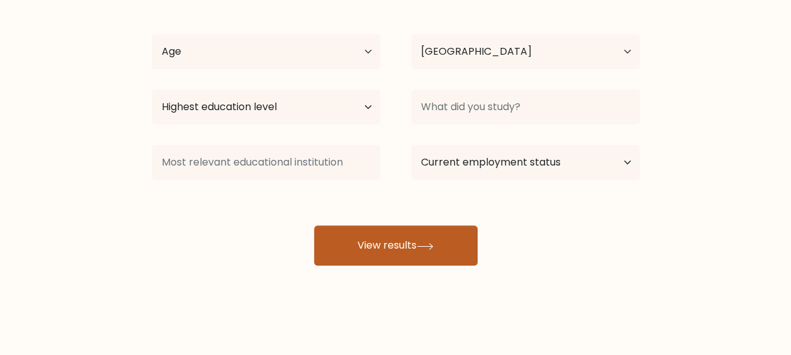
click at [422, 243] on icon at bounding box center [425, 246] width 17 height 7
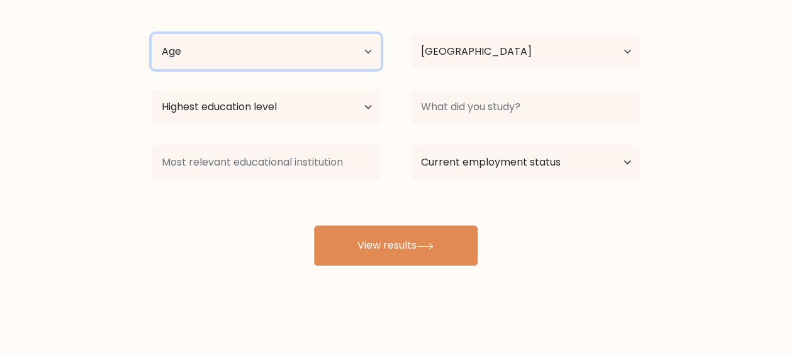
click at [307, 59] on select "Age Under 18 years old 18-24 years old 25-34 years old 35-44 years old 45-54 ye…" at bounding box center [266, 51] width 229 height 35
select select "18_24"
click at [152, 34] on select "Age Under 18 years old 18-24 years old 25-34 years old 35-44 years old 45-54 ye…" at bounding box center [266, 51] width 229 height 35
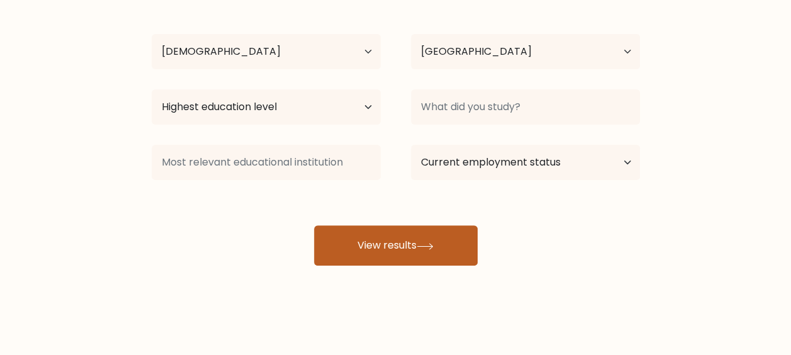
click at [417, 246] on button "View results" at bounding box center [396, 245] width 164 height 40
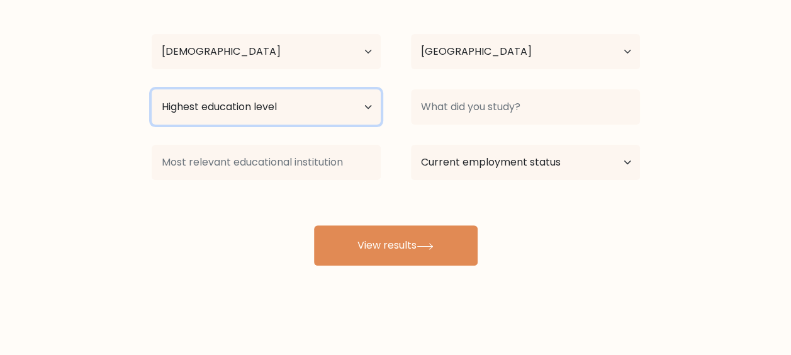
click at [329, 101] on select "Highest education level No schooling Primary Lower Secondary Upper Secondary Oc…" at bounding box center [266, 106] width 229 height 35
select select "upper_secondary"
click at [152, 89] on select "Highest education level No schooling Primary Lower Secondary Upper Secondary Oc…" at bounding box center [266, 106] width 229 height 35
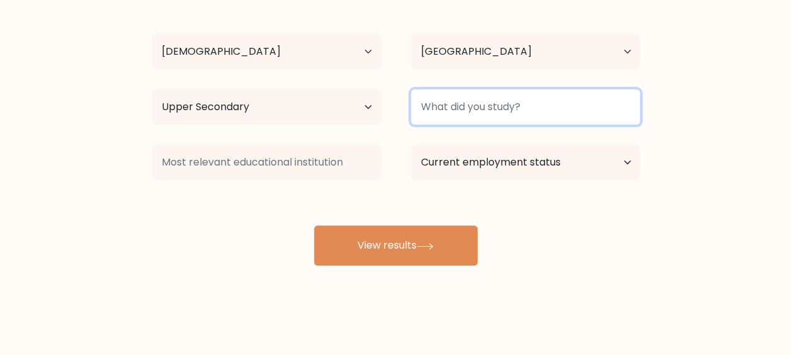
click at [515, 99] on input at bounding box center [525, 106] width 229 height 35
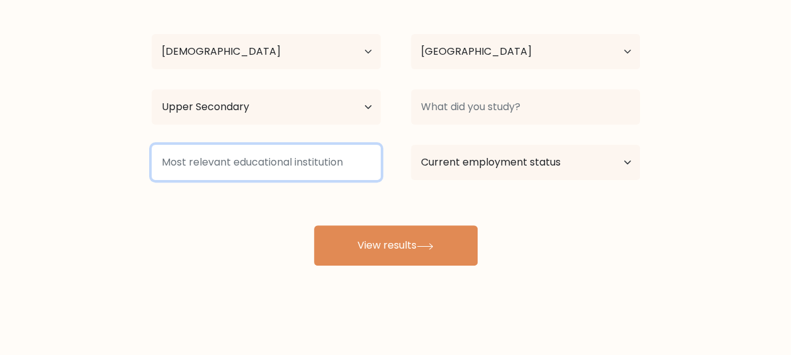
click at [365, 162] on input at bounding box center [266, 162] width 229 height 35
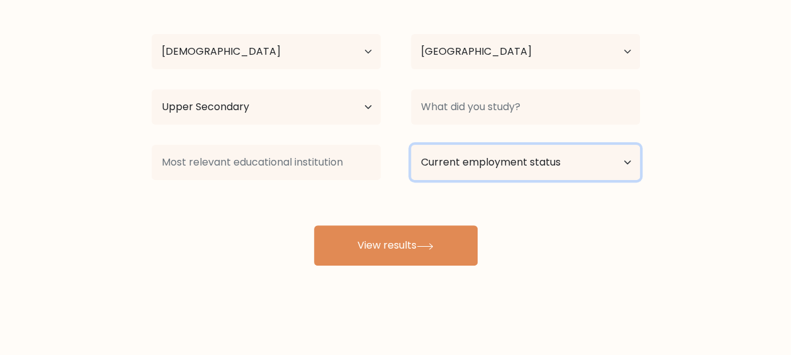
click at [473, 162] on select "Current employment status Employed Student Retired Other / prefer not to answer" at bounding box center [525, 162] width 229 height 35
select select "other"
click at [411, 145] on select "Current employment status Employed Student Retired Other / prefer not to answer" at bounding box center [525, 162] width 229 height 35
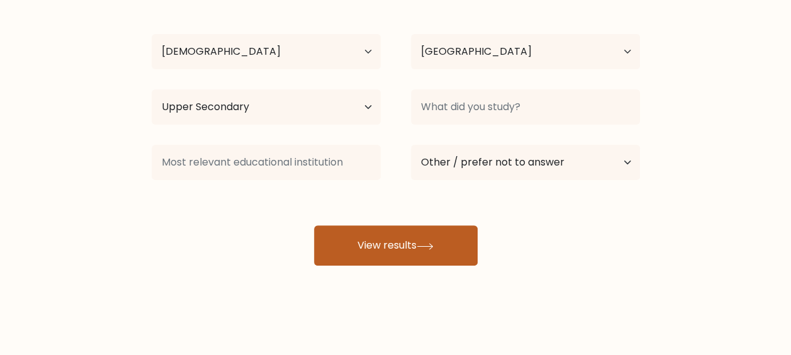
click at [400, 242] on button "View results" at bounding box center [396, 245] width 164 height 40
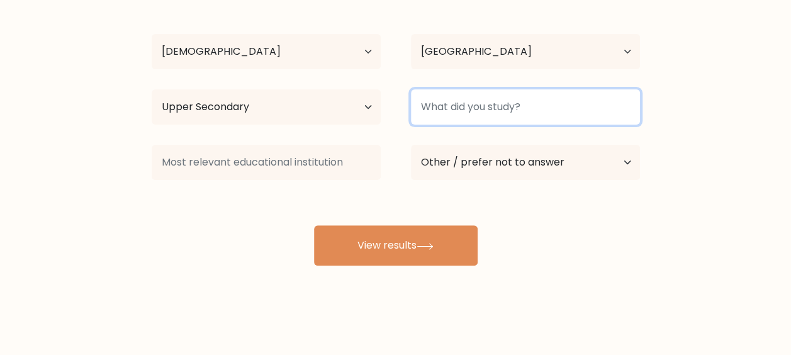
click at [478, 110] on input at bounding box center [525, 106] width 229 height 35
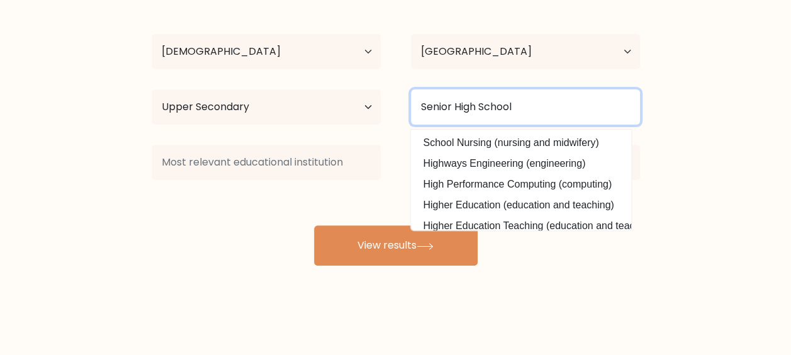
click at [480, 108] on input "Senior High School" at bounding box center [525, 106] width 229 height 35
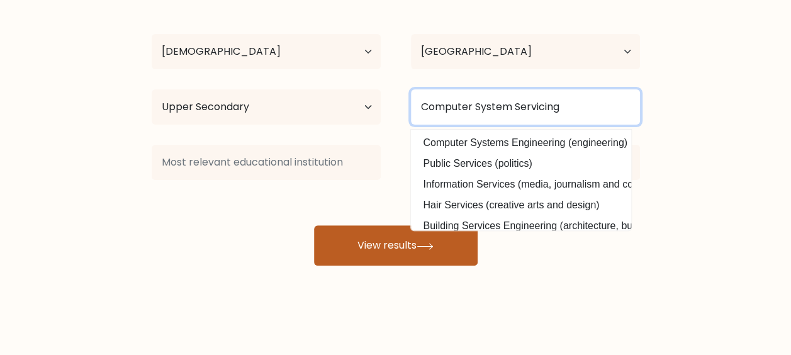
type input "Computer System Servicing"
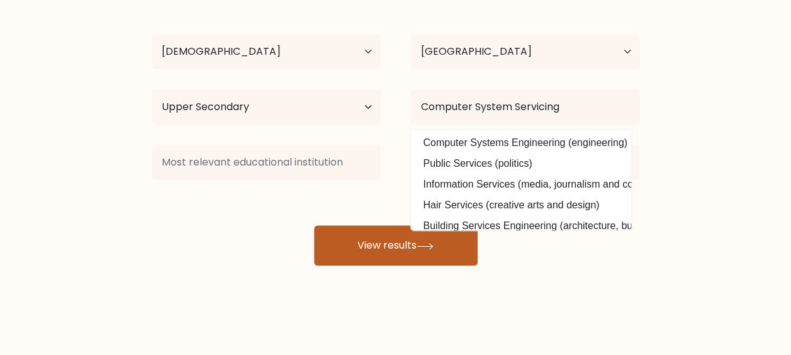
click at [361, 254] on button "View results" at bounding box center [396, 245] width 164 height 40
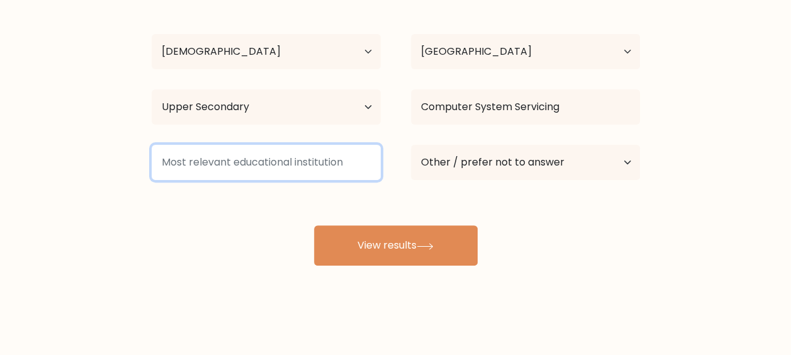
drag, startPoint x: 303, startPoint y: 166, endPoint x: 310, endPoint y: 168, distance: 6.8
click at [303, 166] on input at bounding box center [266, 162] width 229 height 35
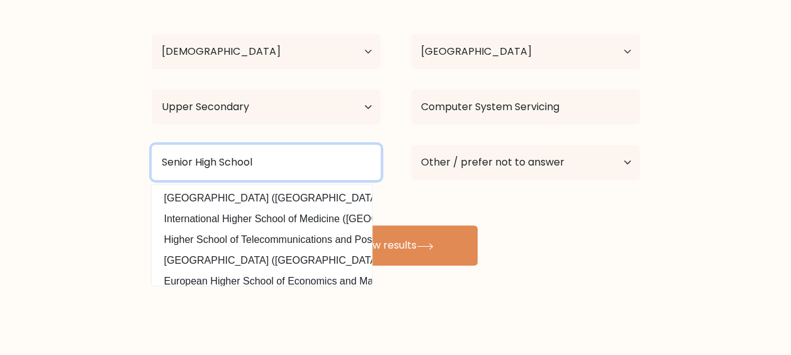
click at [285, 162] on input "Senior High School" at bounding box center [266, 162] width 229 height 35
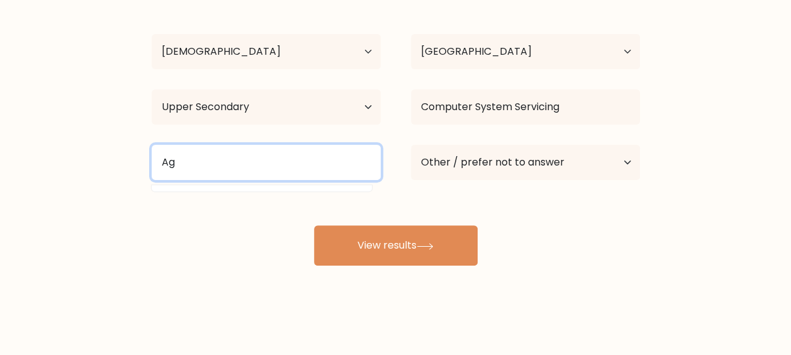
type input "A"
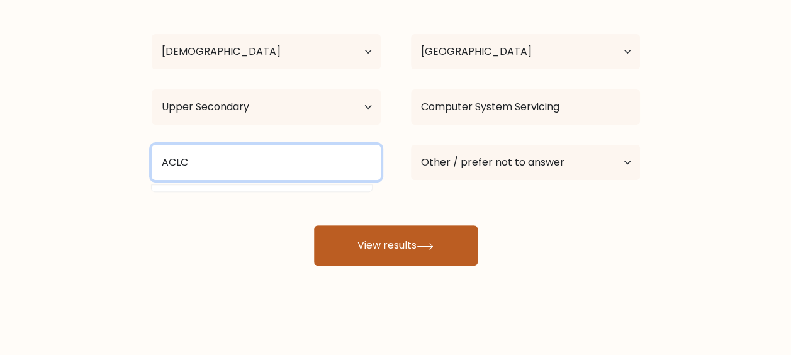
type input "ACLC"
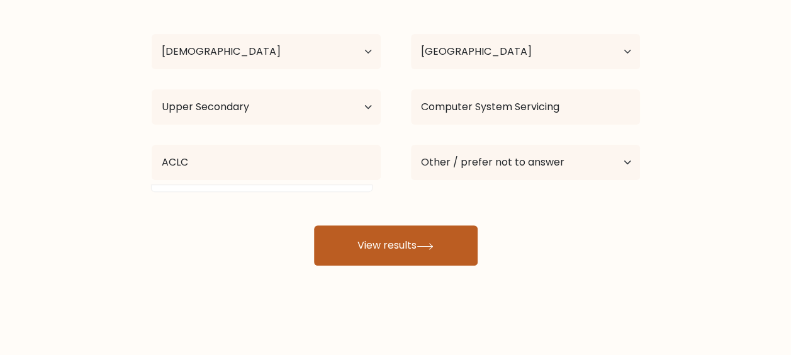
click at [375, 230] on button "View results" at bounding box center [396, 245] width 164 height 40
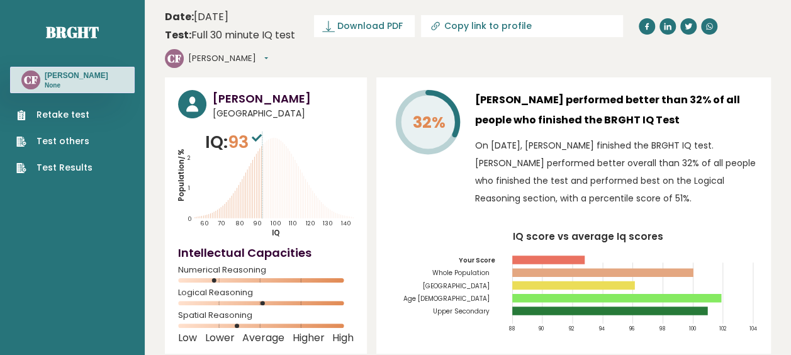
click at [432, 25] on icon at bounding box center [435, 26] width 13 height 13
type input "[URL][DOMAIN_NAME][PERSON_NAME]"
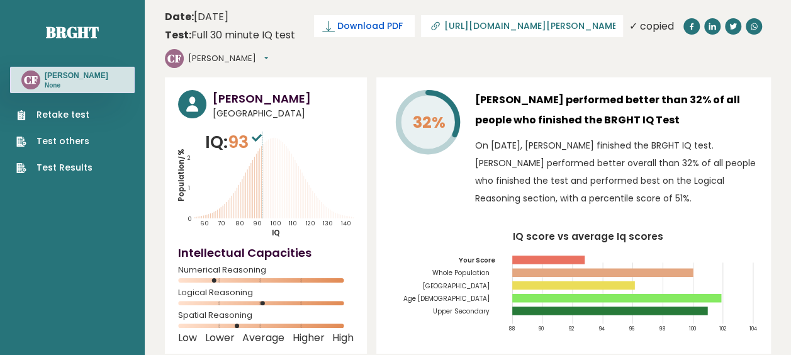
click at [380, 25] on span "Download PDF" at bounding box center [369, 26] width 65 height 13
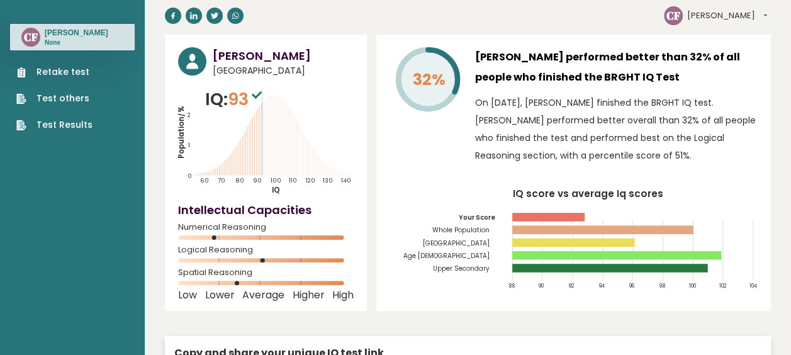
scroll to position [63, 0]
